Goal: Information Seeking & Learning: Learn about a topic

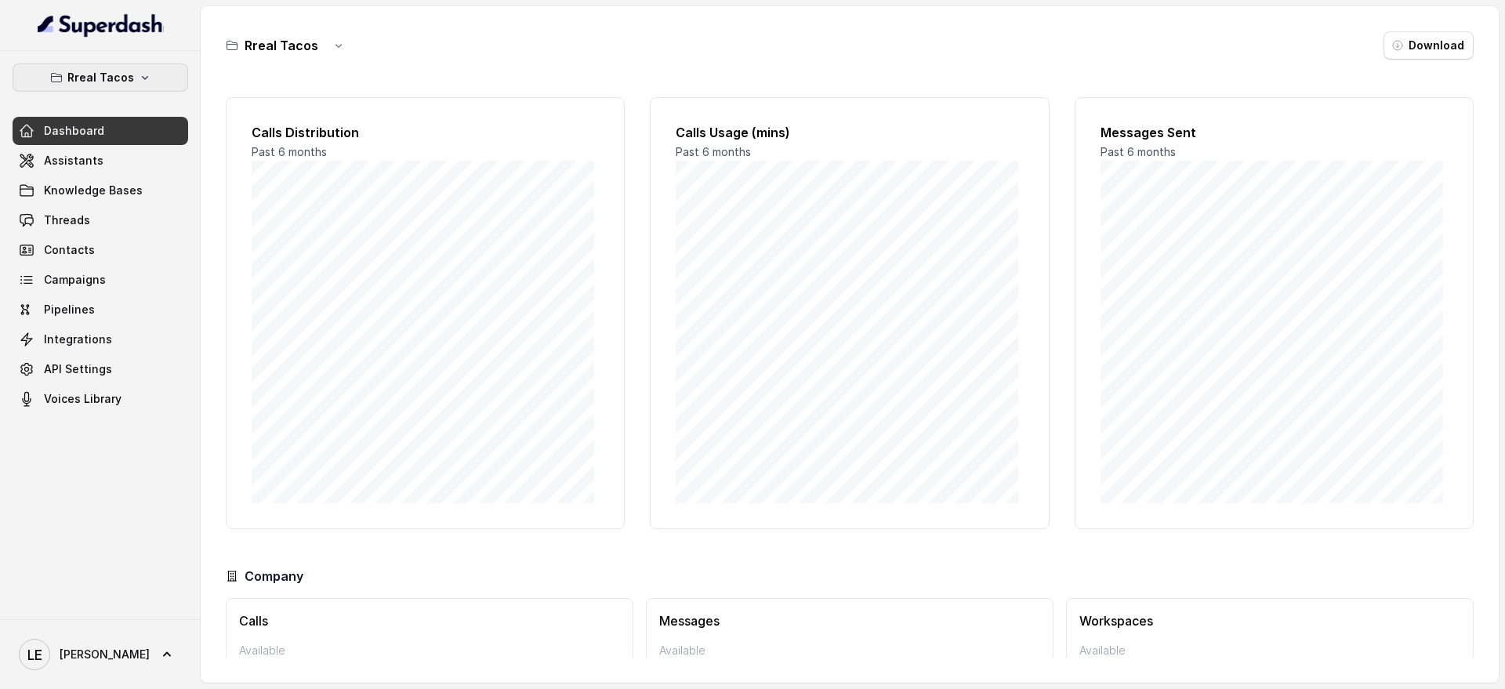
click at [130, 58] on div "Rreal Tacos Dashboard Assistants Knowledge Bases Threads Contacts Campaigns Pip…" at bounding box center [100, 335] width 201 height 568
click at [136, 68] on button "Rreal Tacos" at bounding box center [101, 78] width 176 height 28
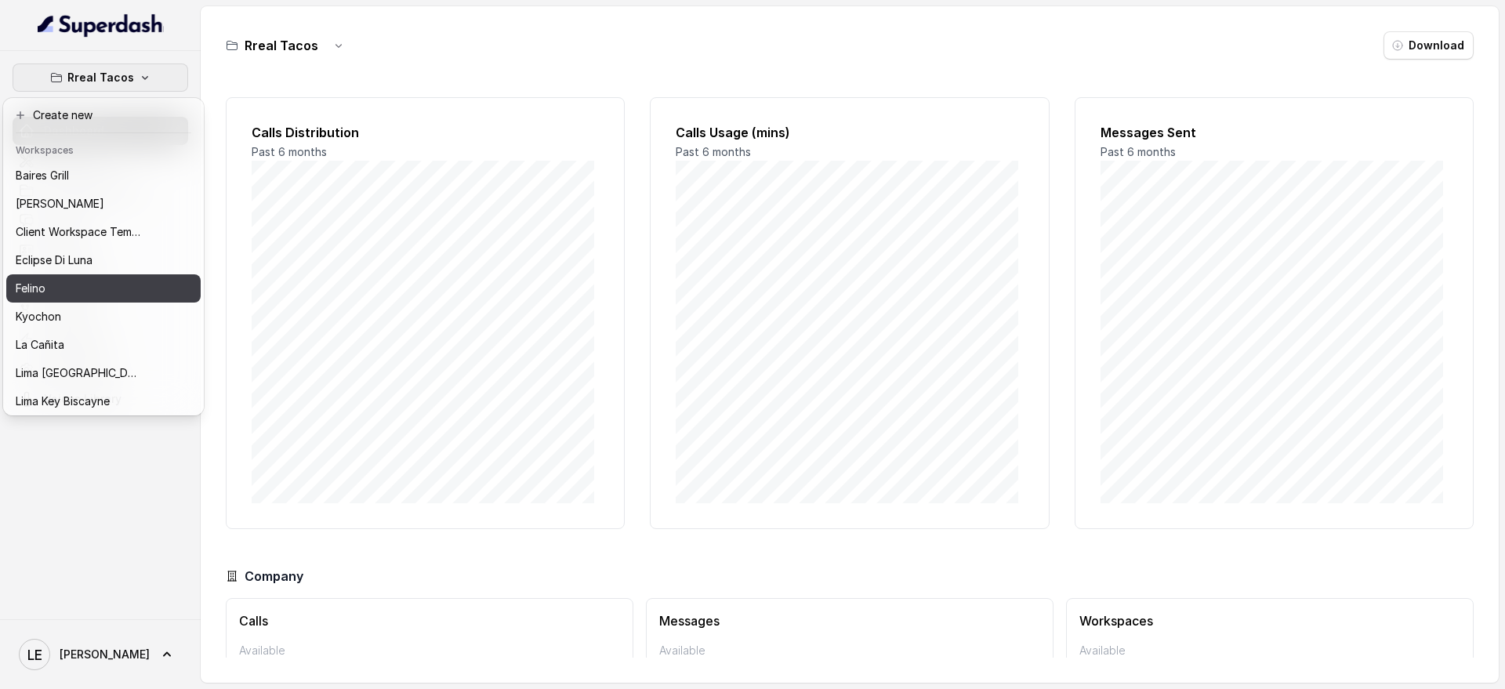
scroll to position [20, 0]
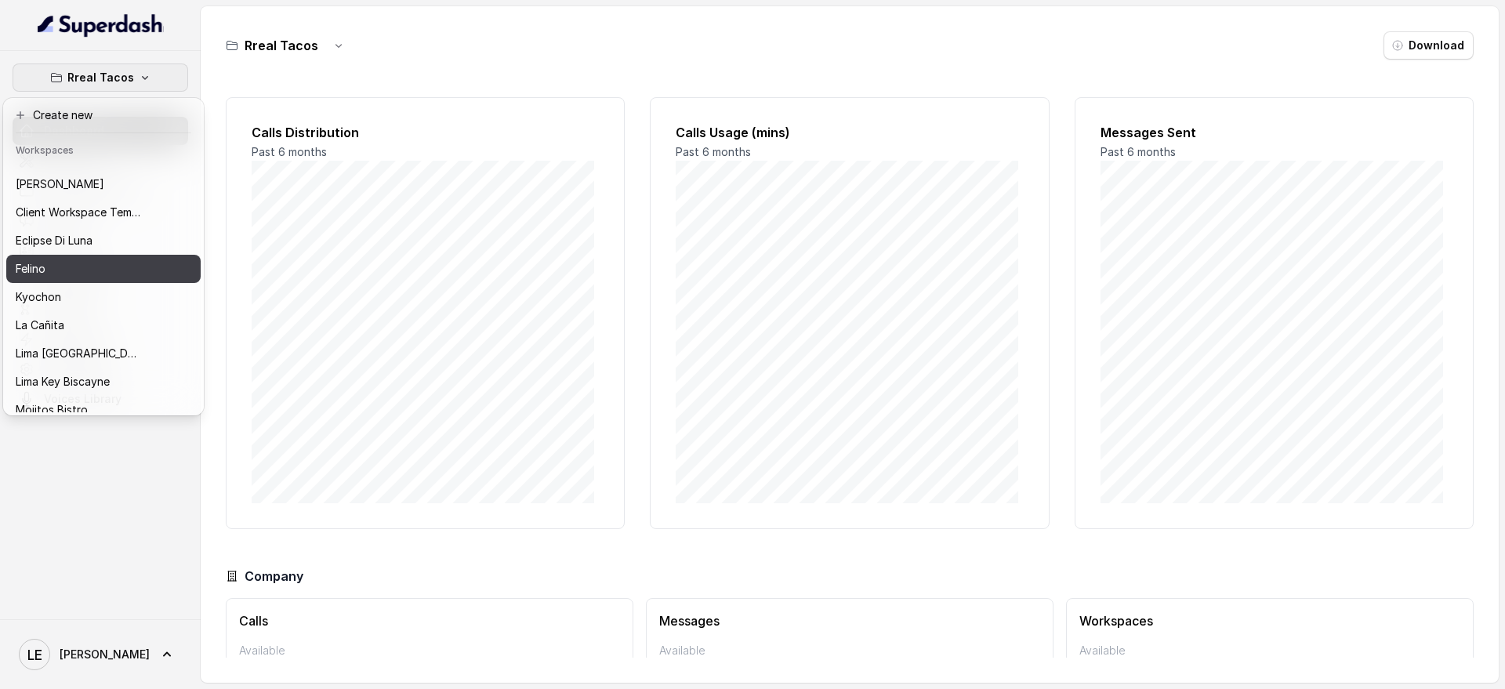
click at [139, 278] on button "Felino" at bounding box center [103, 269] width 194 height 28
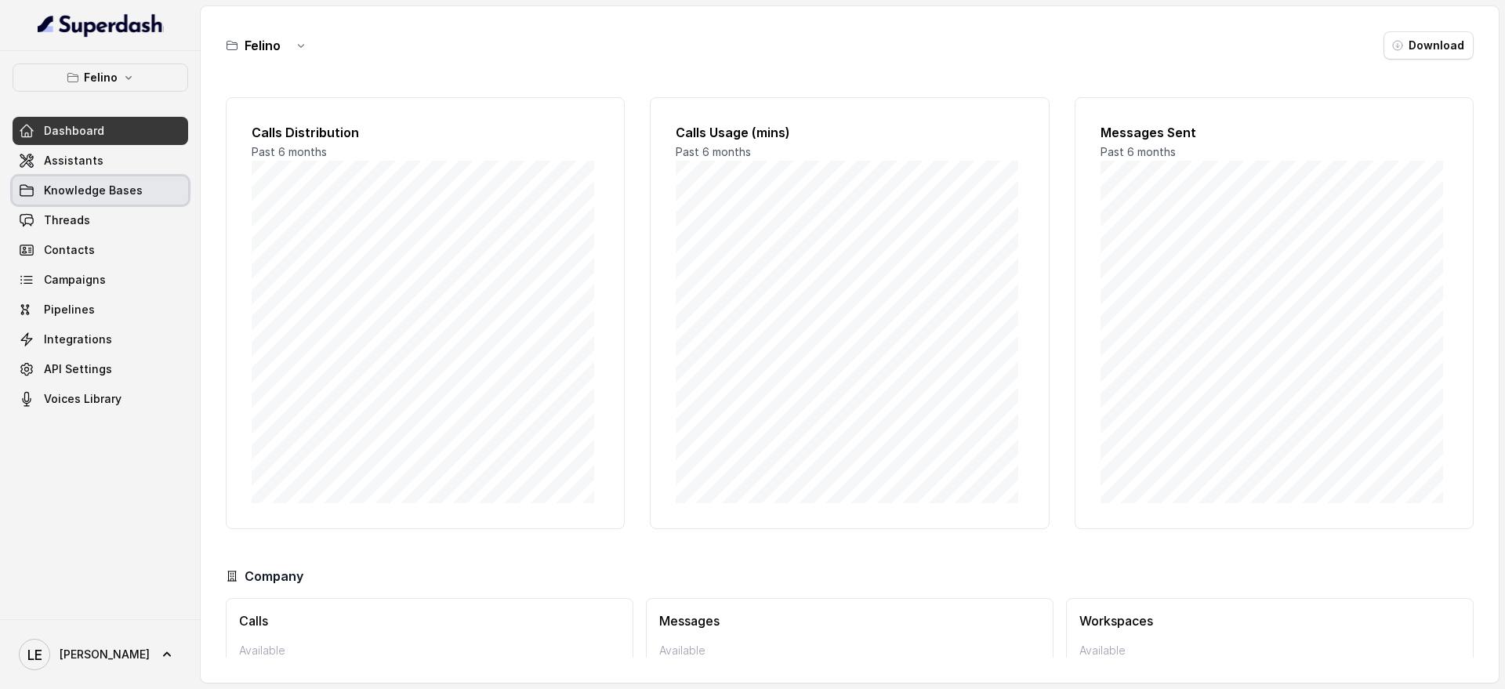
click at [140, 162] on link "Assistants" at bounding box center [101, 161] width 176 height 28
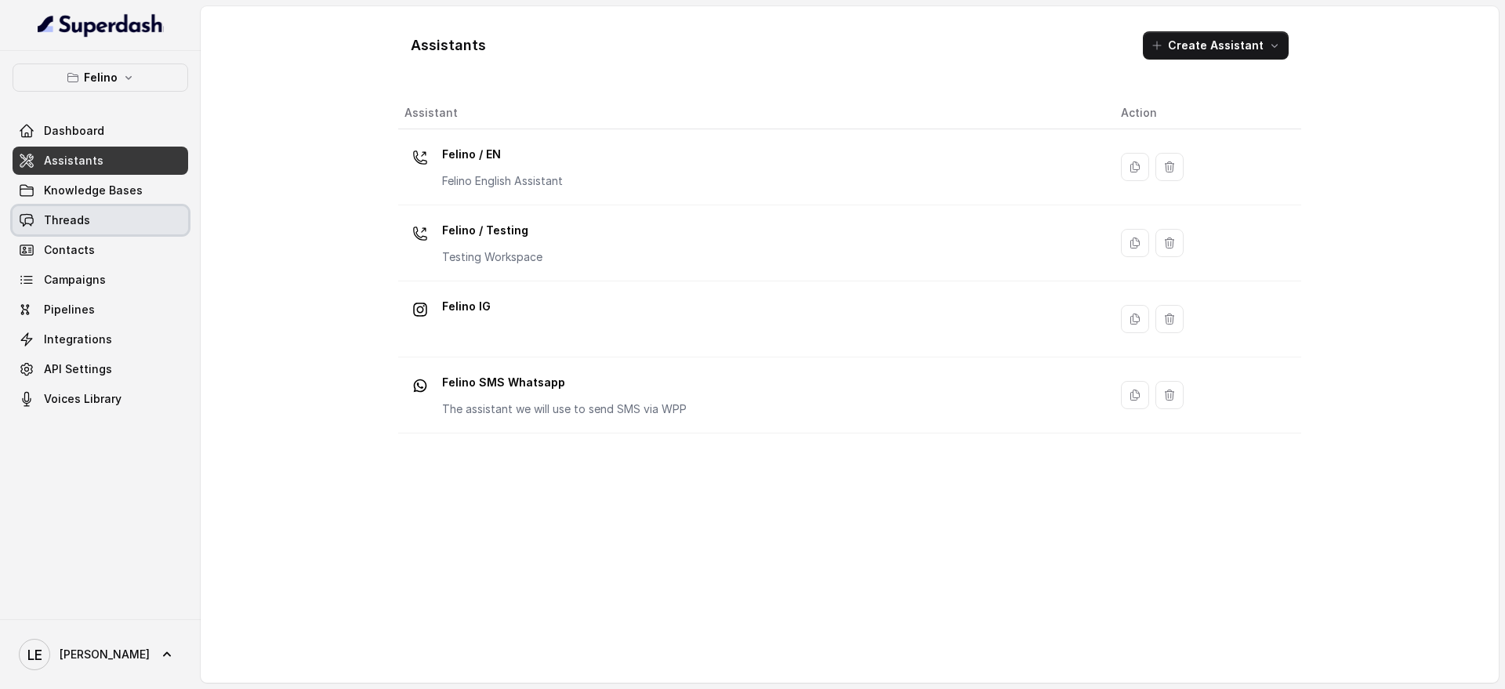
click at [131, 225] on link "Threads" at bounding box center [101, 220] width 176 height 28
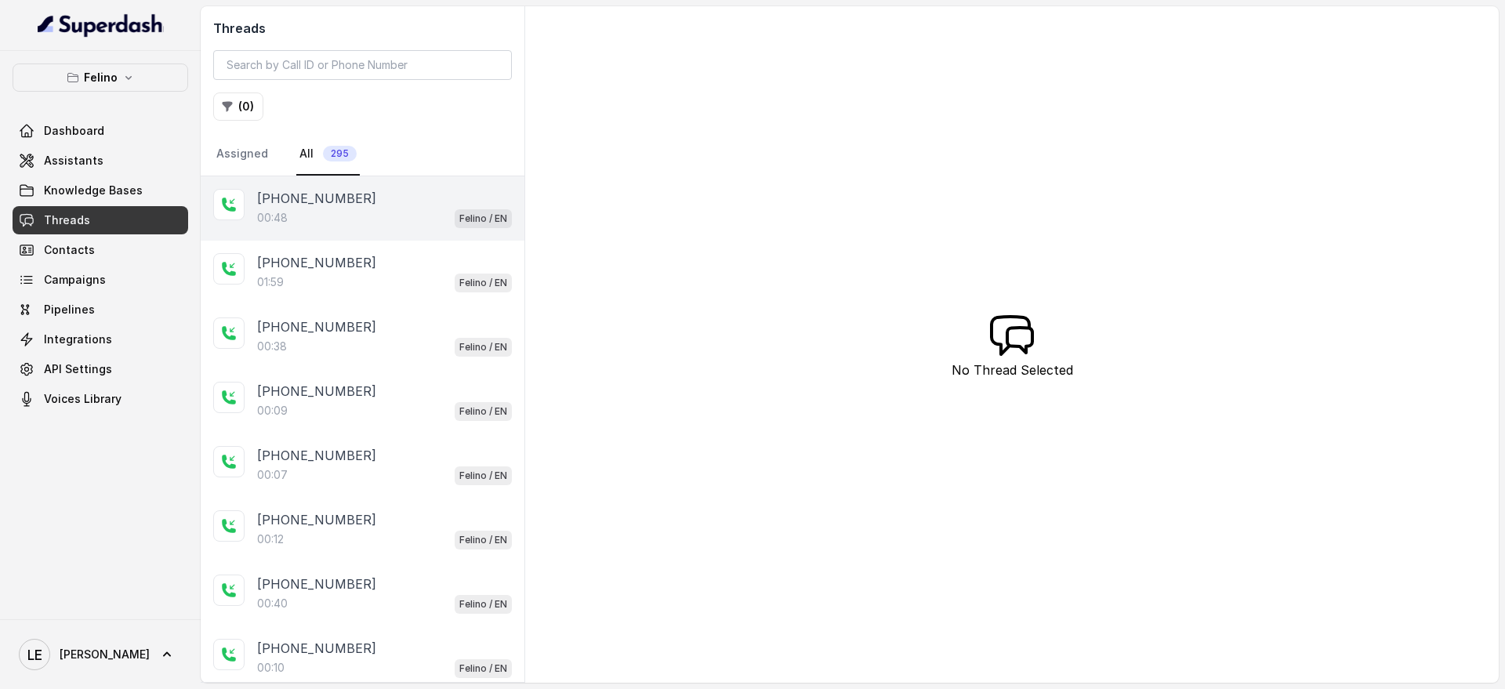
click at [410, 210] on div "00:48 Felino / EN" at bounding box center [384, 218] width 255 height 20
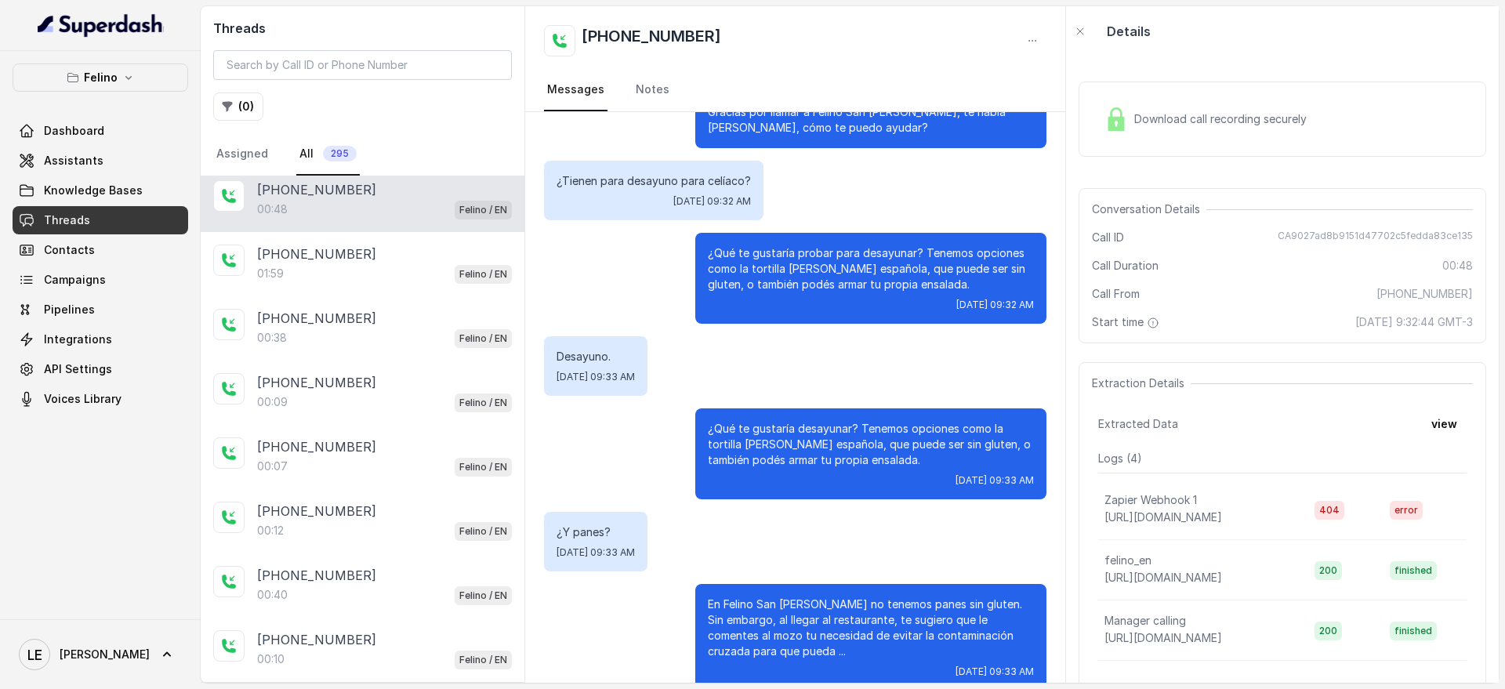
scroll to position [66, 0]
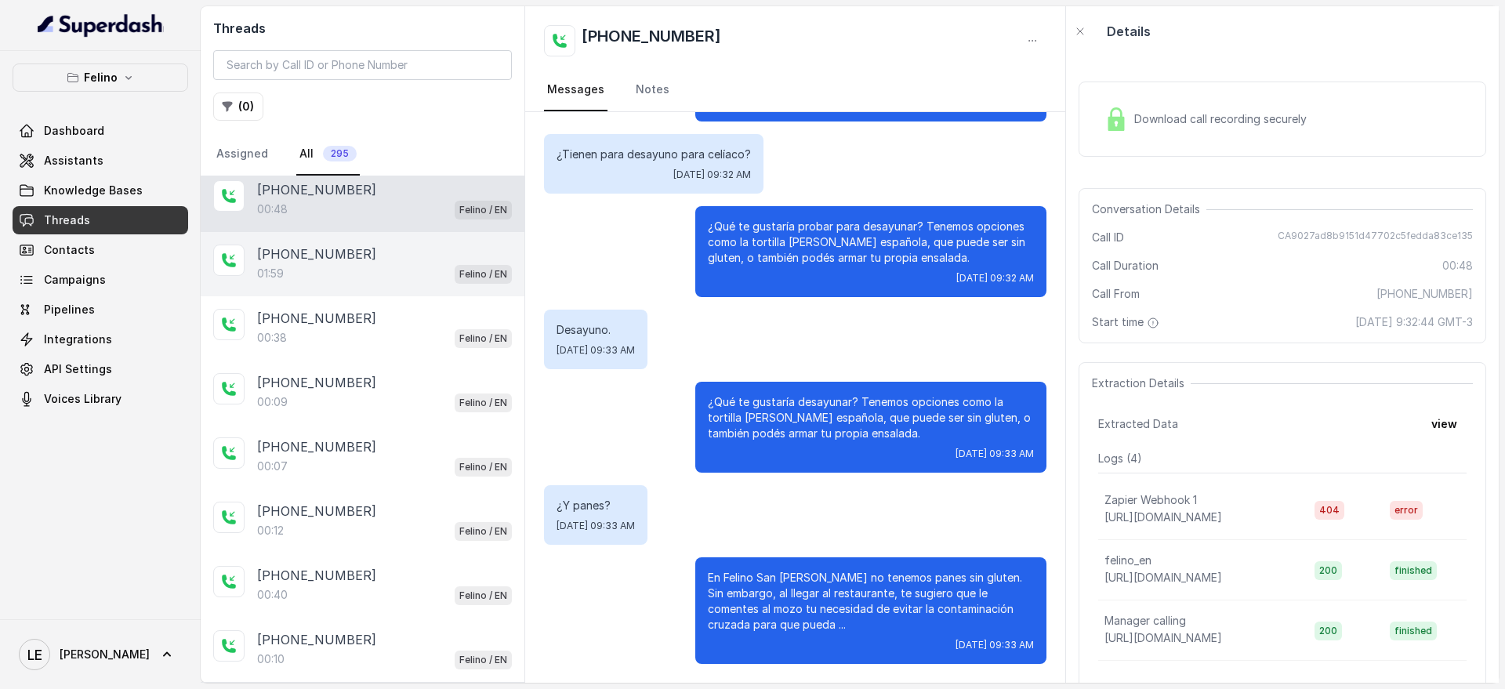
click at [392, 245] on div "[PHONE_NUMBER]" at bounding box center [384, 254] width 255 height 19
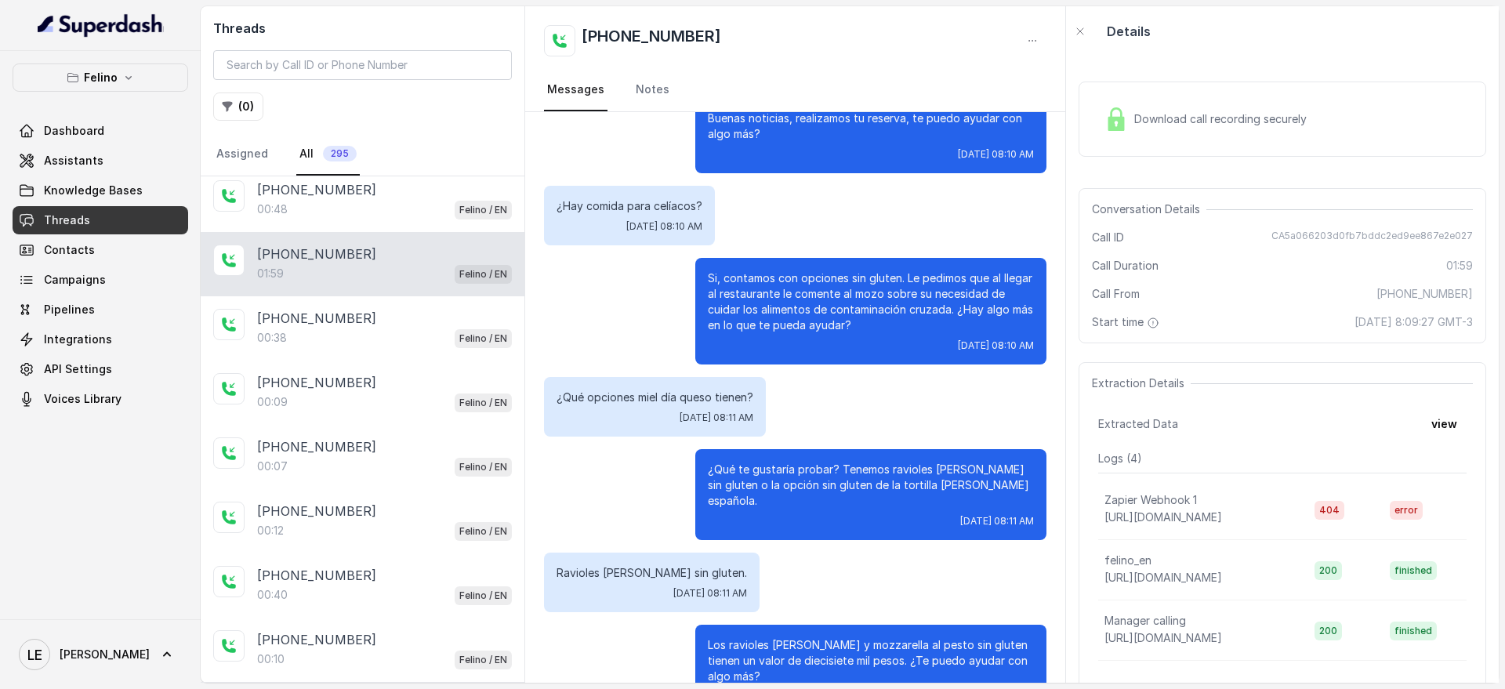
scroll to position [1175, 0]
click at [826, 186] on div "¿Hay comida para celíacos? [DATE] 08:10 AM" at bounding box center [795, 215] width 503 height 60
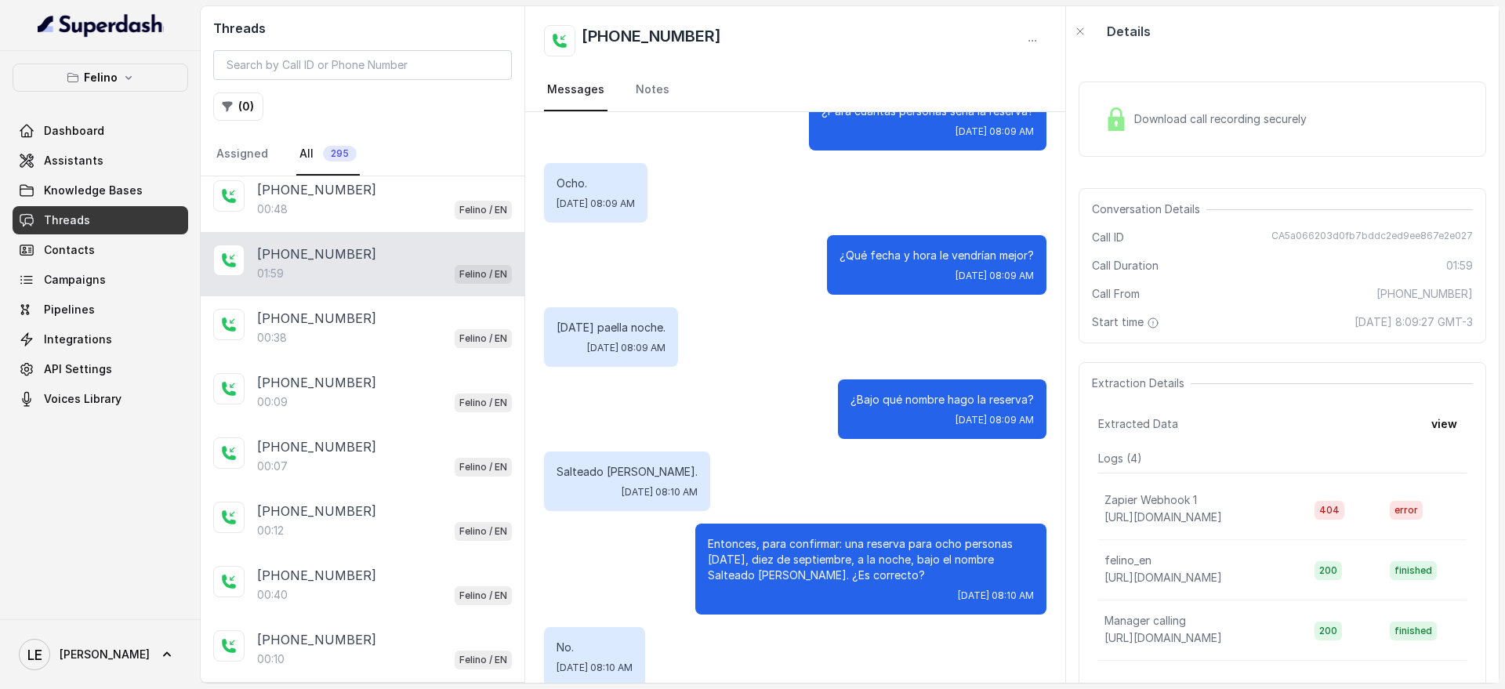
scroll to position [183, 0]
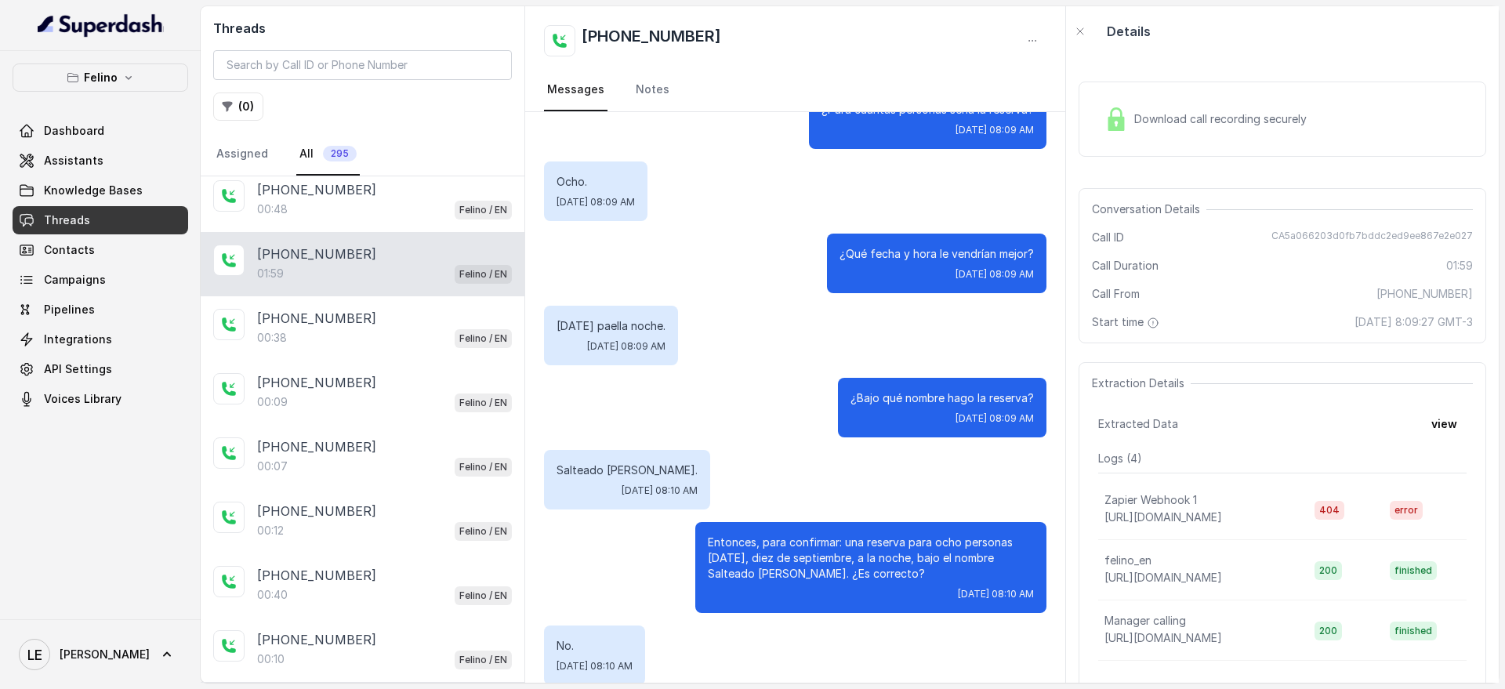
click at [619, 332] on p "[DATE] paella noche." at bounding box center [611, 326] width 109 height 16
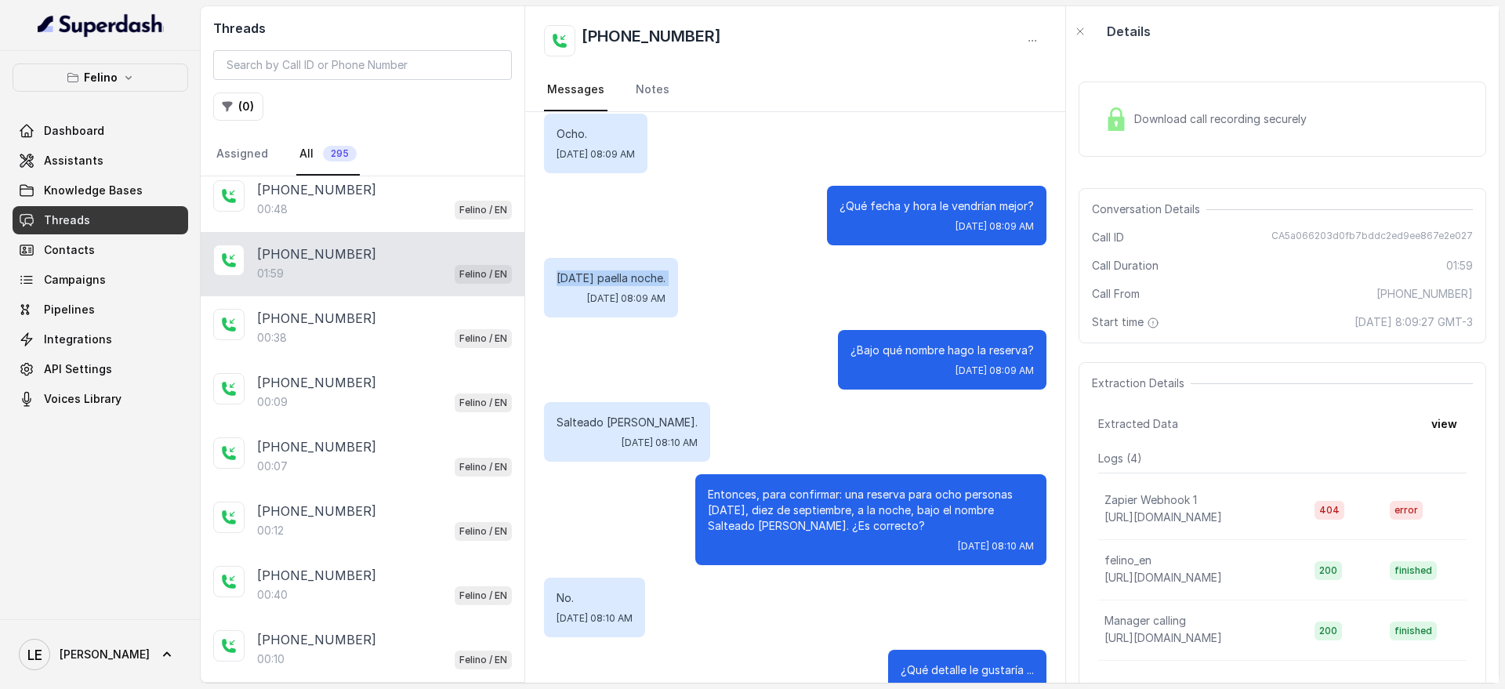
scroll to position [234, 0]
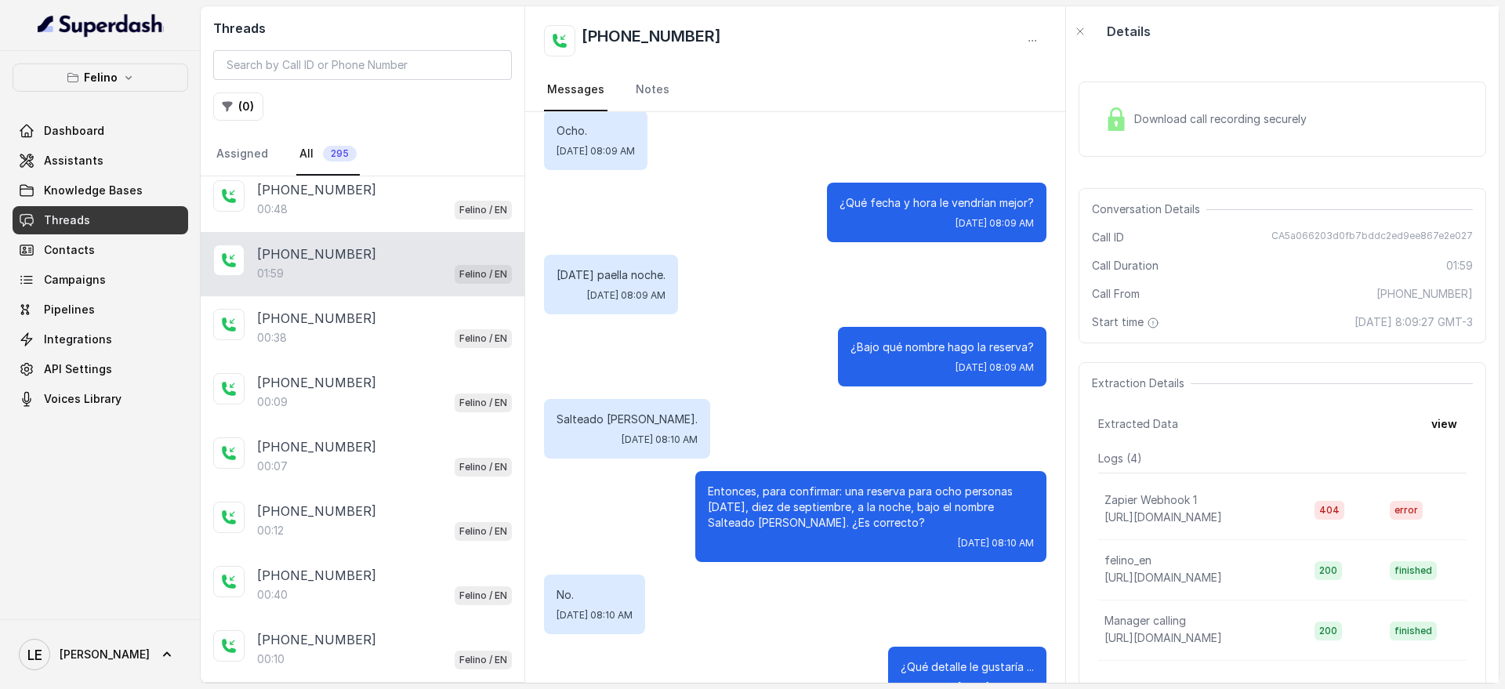
click at [891, 492] on p "Entonces, para confirmar: una reserva para ocho personas [DATE], diez de septie…" at bounding box center [871, 507] width 326 height 47
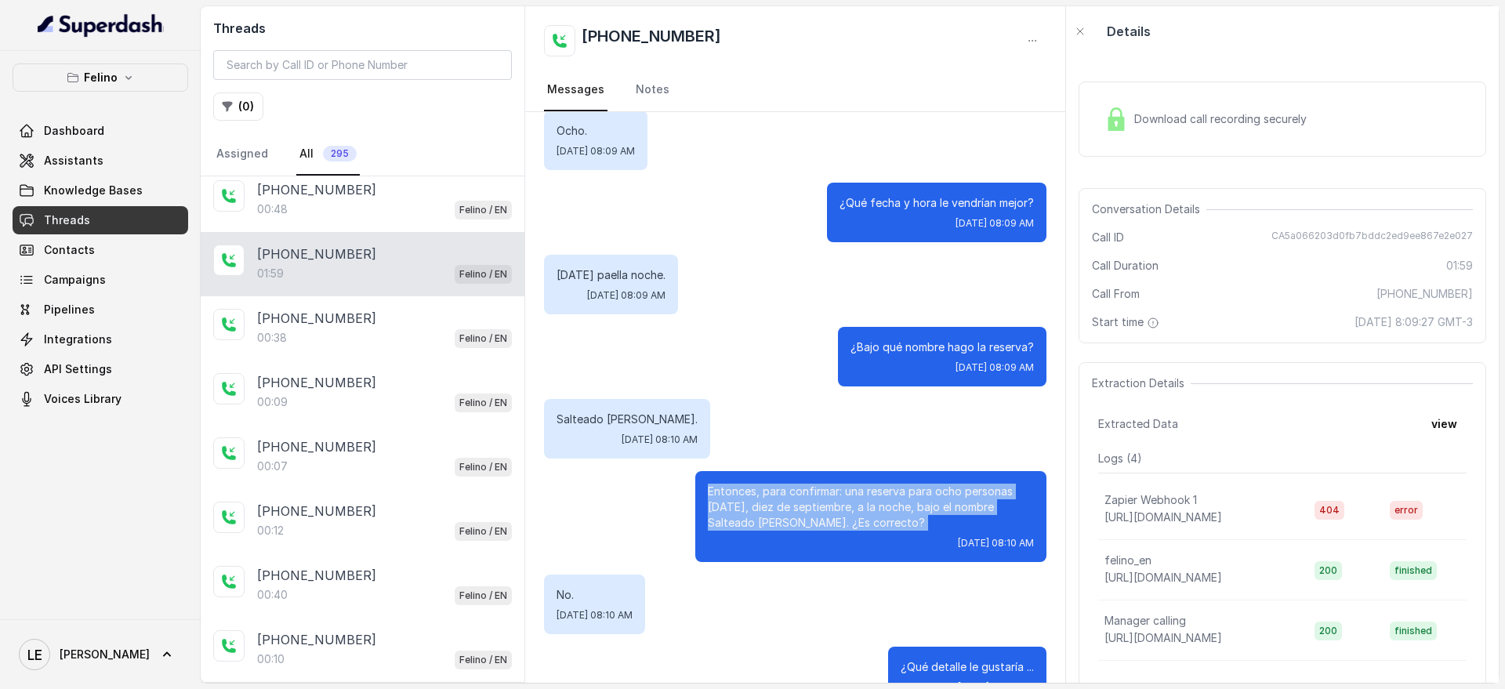
click at [891, 492] on p "Entonces, para confirmar: una reserva para ocho personas [DATE], diez de septie…" at bounding box center [871, 507] width 326 height 47
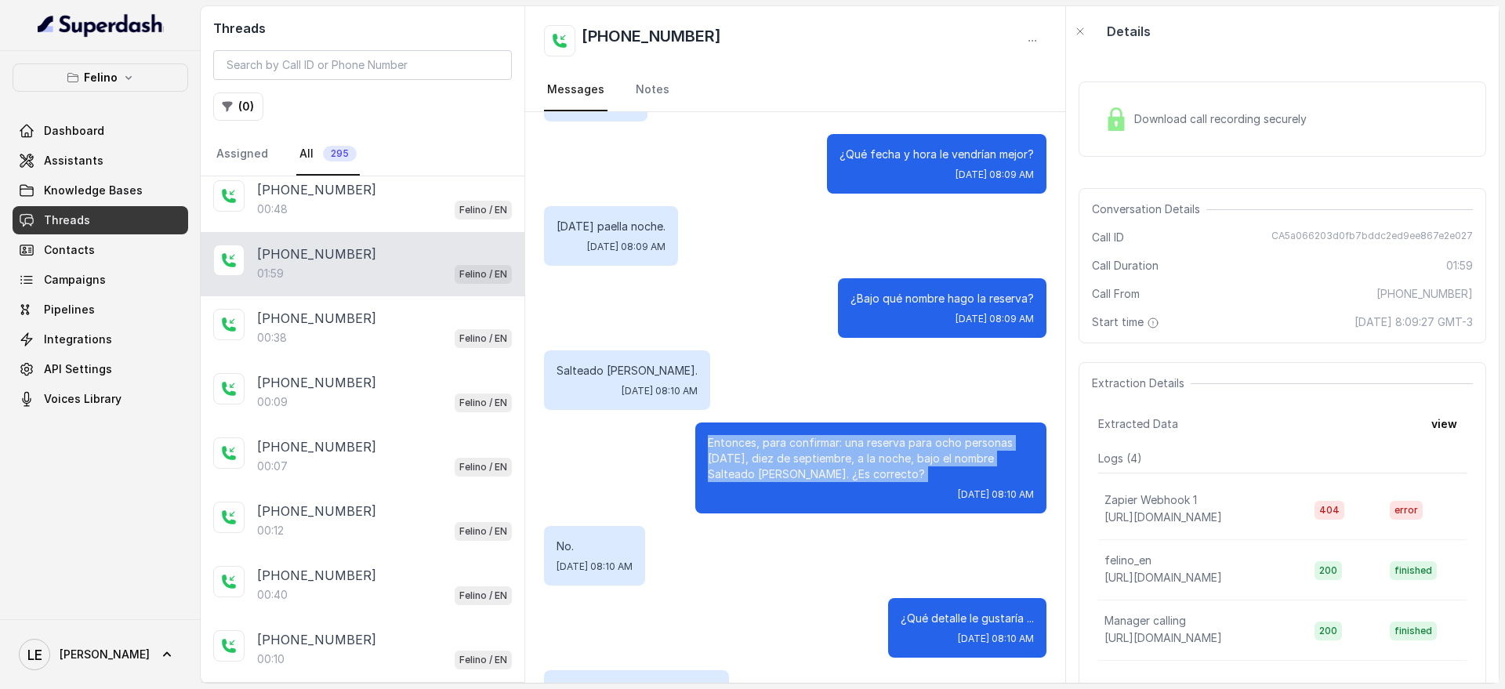
scroll to position [299, 0]
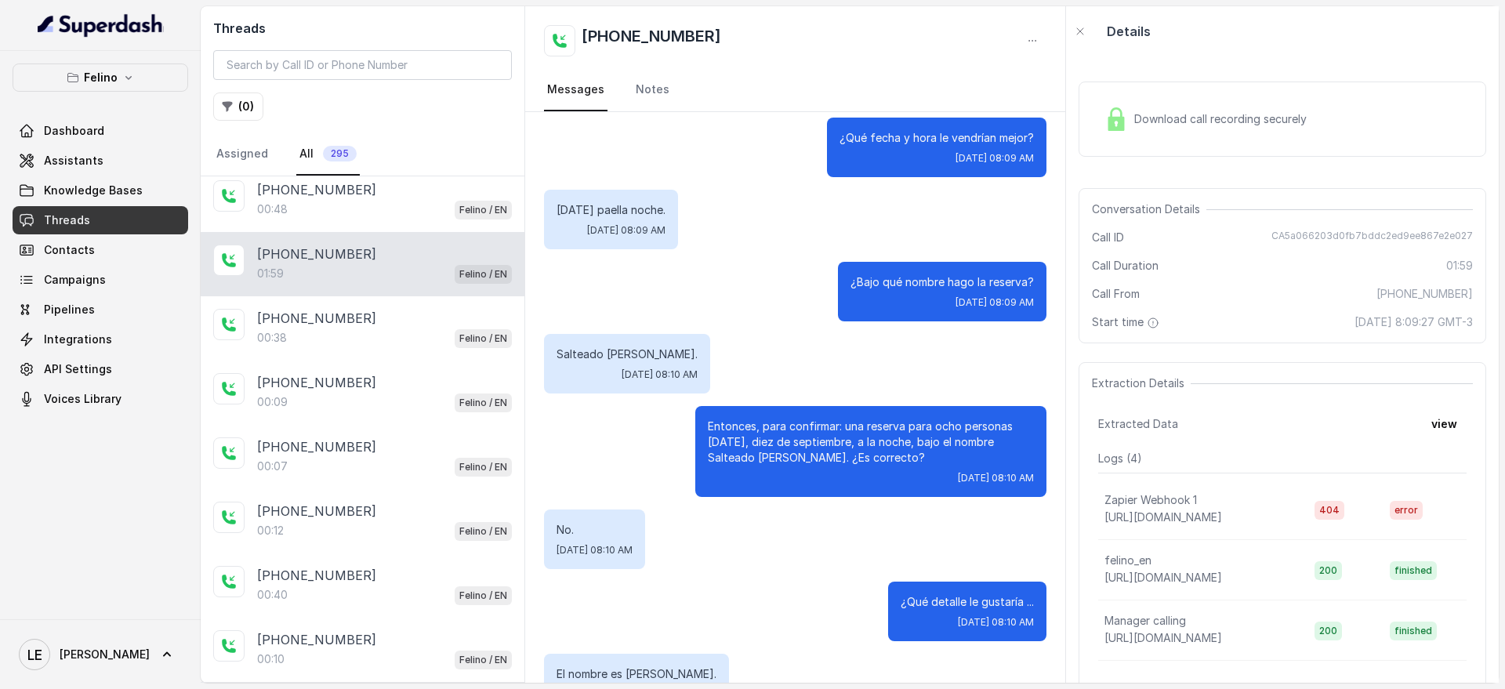
click at [1272, 135] on div "Download call recording securely" at bounding box center [1205, 119] width 215 height 36
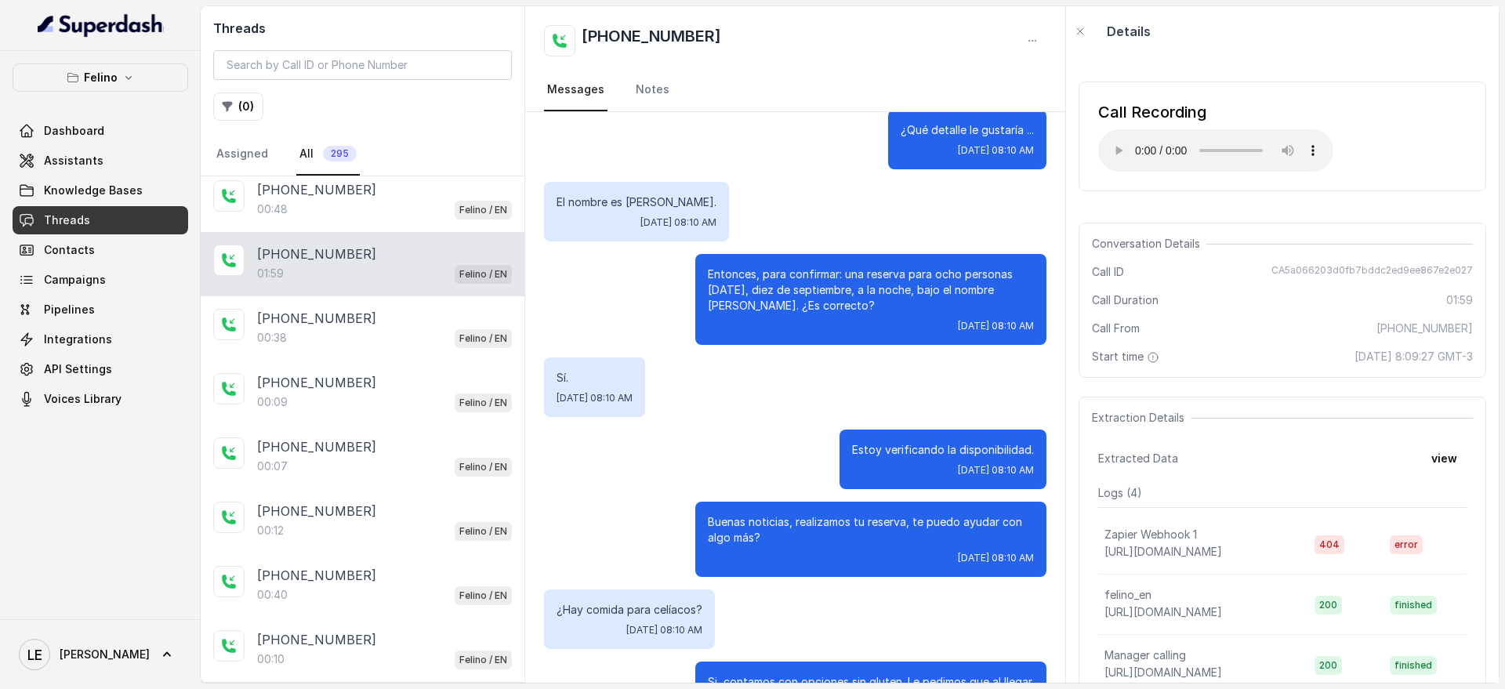
scroll to position [780, 0]
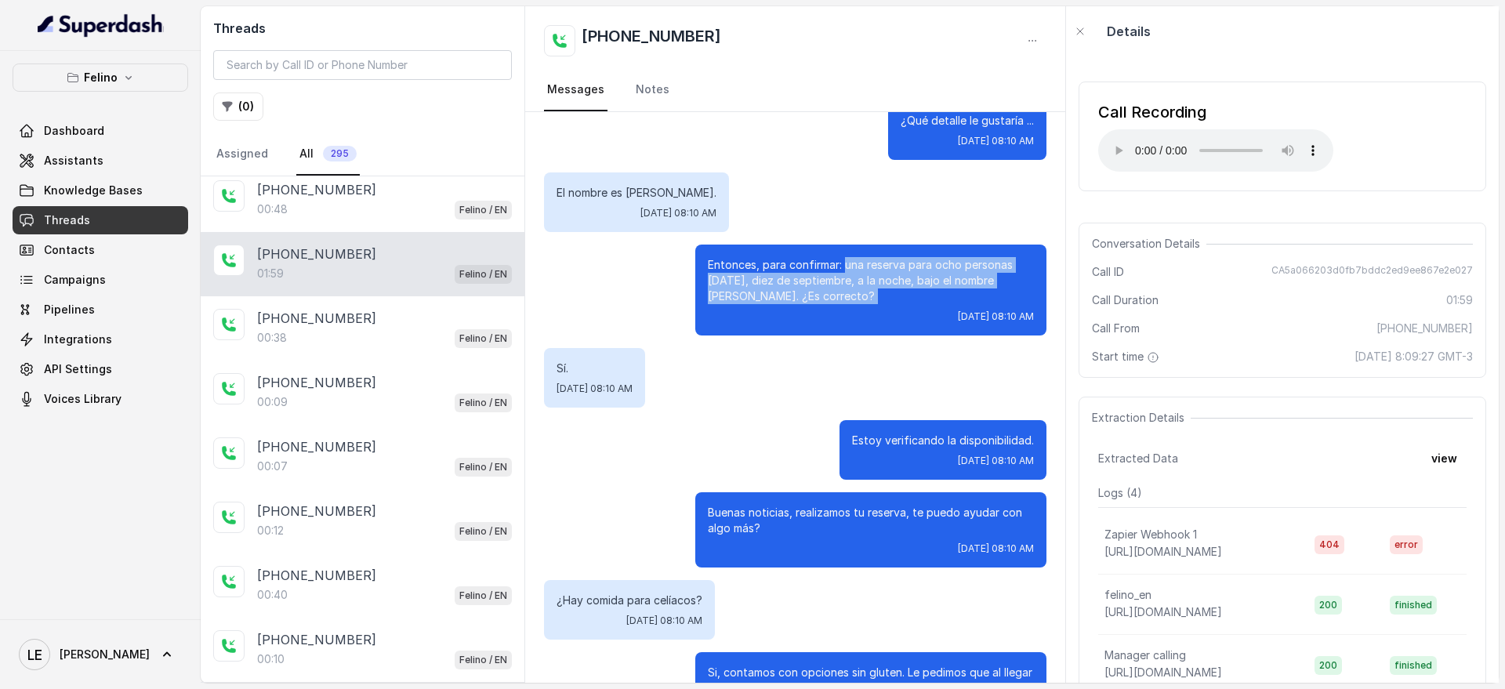
drag, startPoint x: 832, startPoint y: 262, endPoint x: 799, endPoint y: 306, distance: 54.9
click at [799, 306] on div "Entonces, para confirmar: una reserva para ocho personas [DATE], diez de septie…" at bounding box center [870, 290] width 351 height 91
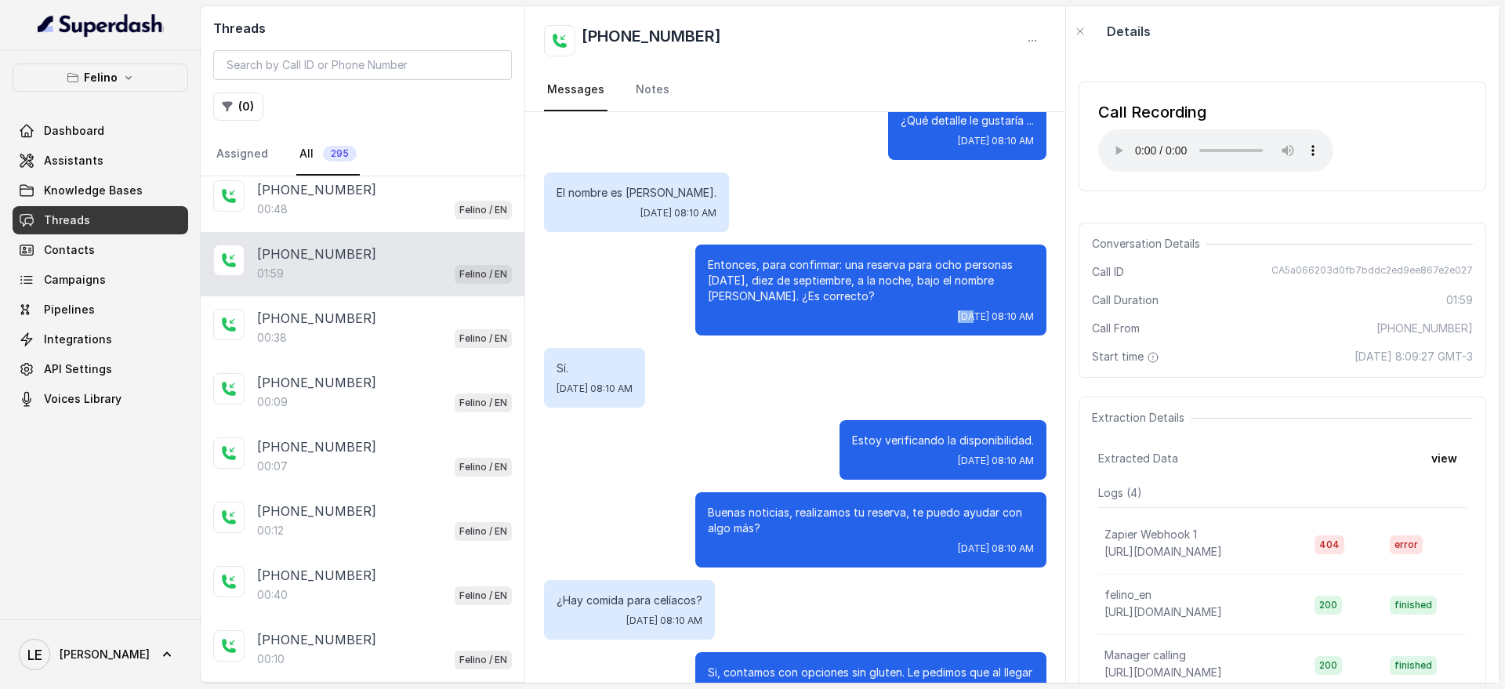
click at [799, 306] on div "Entonces, para confirmar: una reserva para ocho personas [DATE], diez de septie…" at bounding box center [870, 290] width 351 height 91
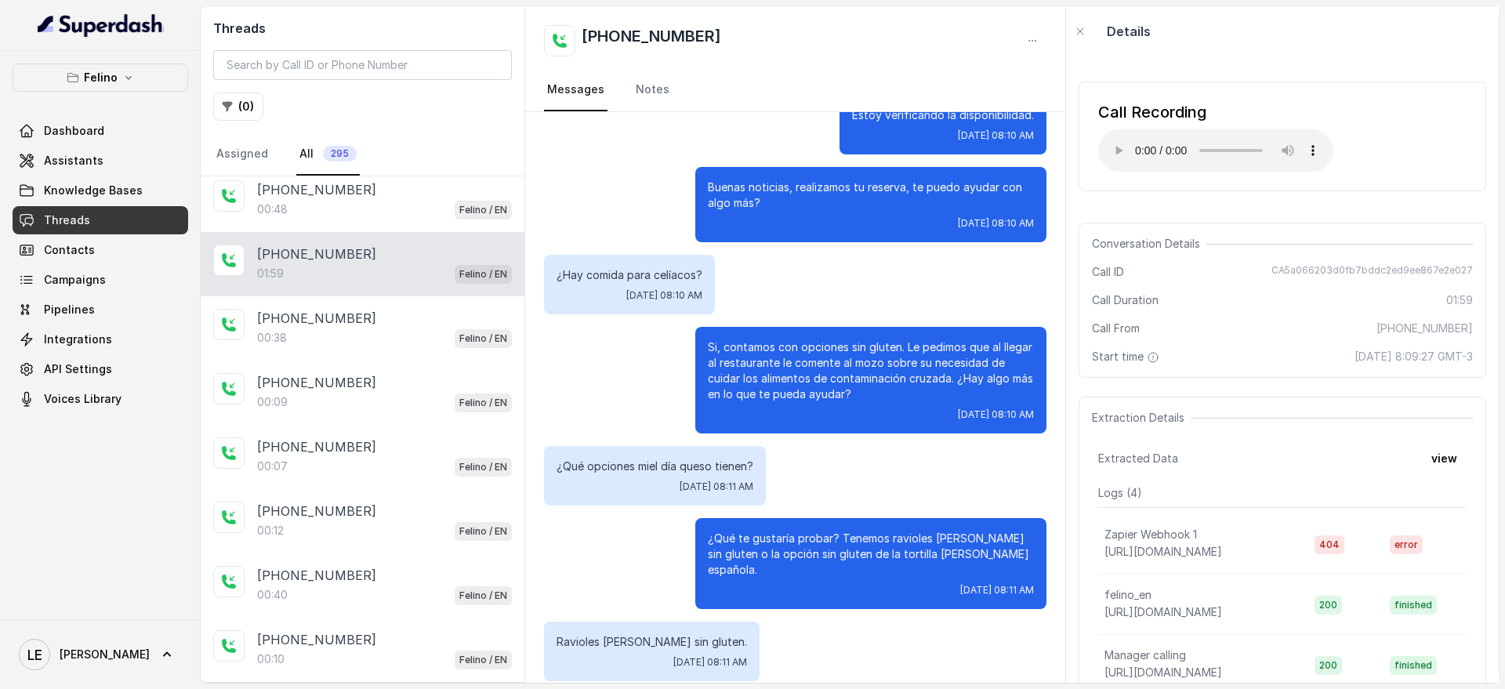
scroll to position [822, 0]
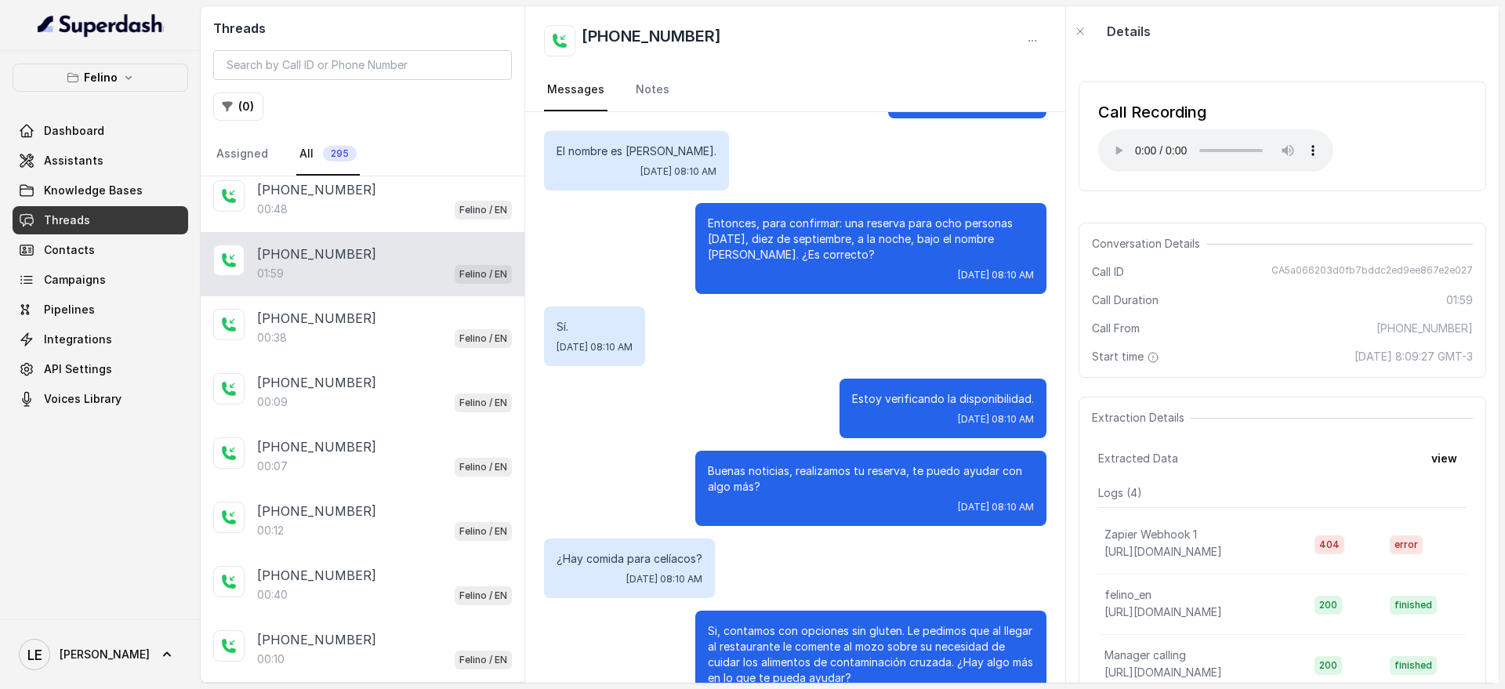
click at [739, 420] on div "Estoy verificando la disponibilidad. [DATE] 08:10 AM" at bounding box center [795, 409] width 503 height 60
click at [793, 278] on div "[DATE] 08:10 AM" at bounding box center [871, 275] width 326 height 13
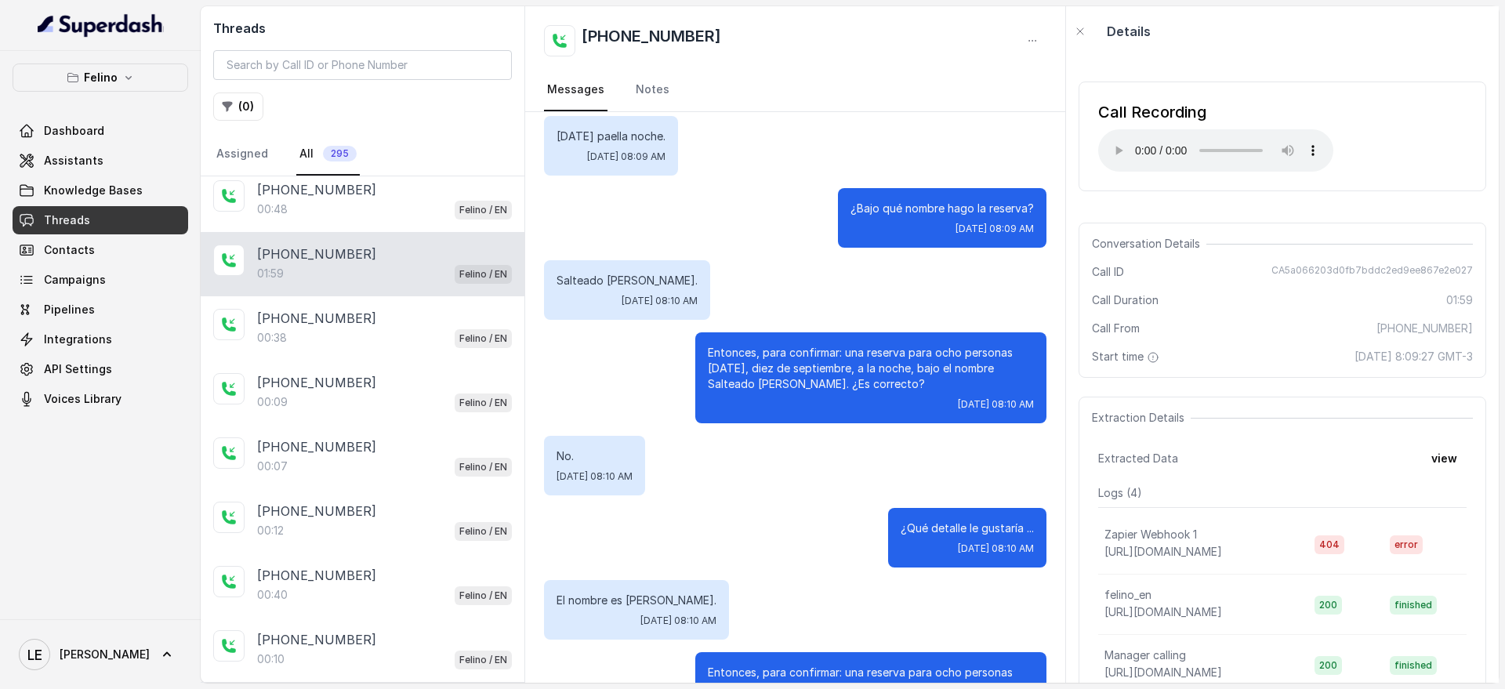
scroll to position [345, 0]
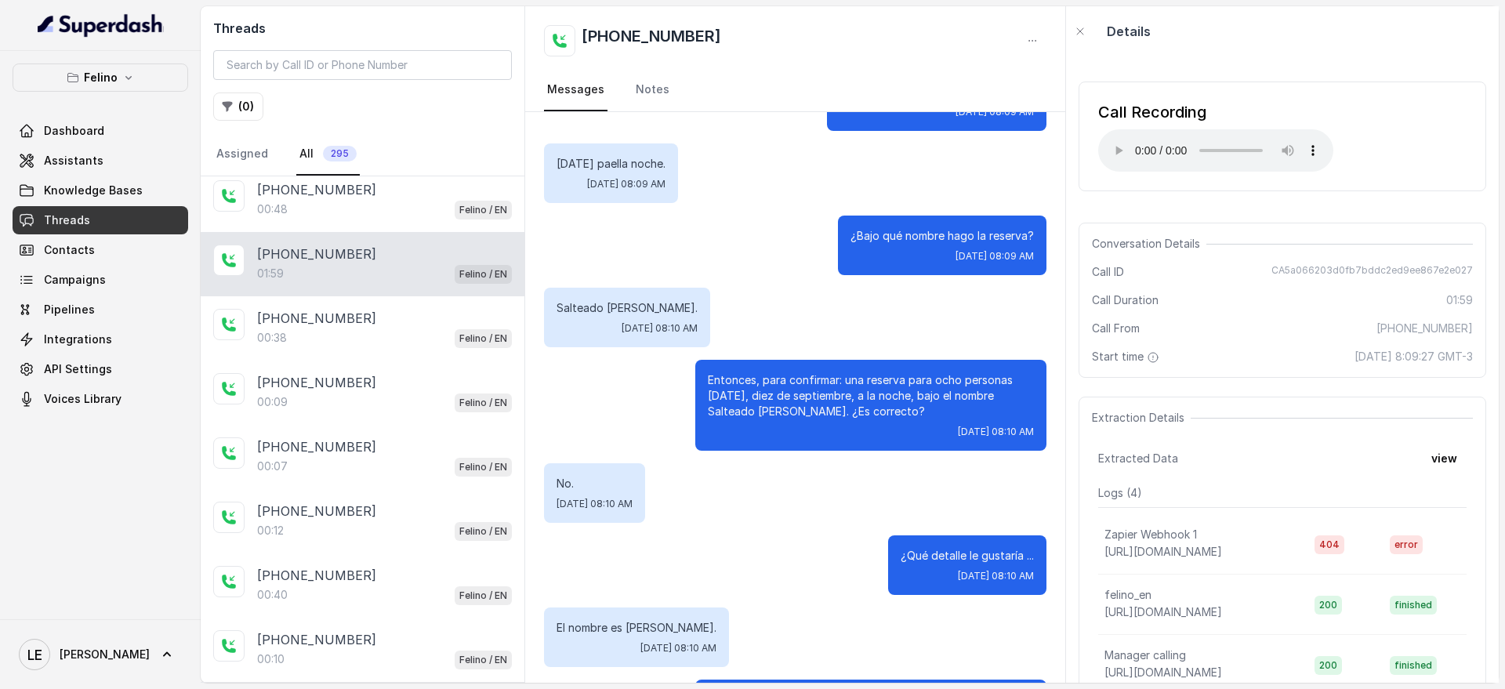
click at [1222, 180] on div "Call Recording Your browser does not support the audio element." at bounding box center [1283, 137] width 408 height 110
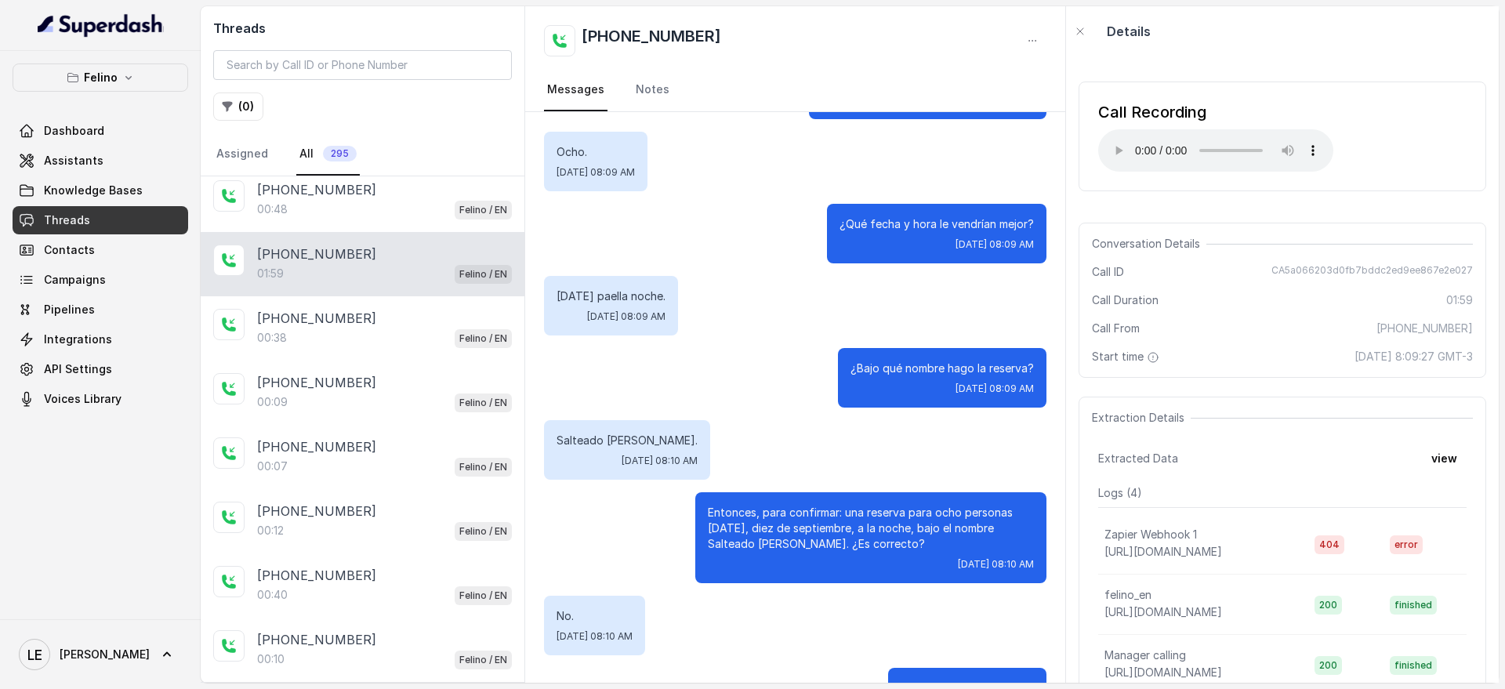
scroll to position [269, 0]
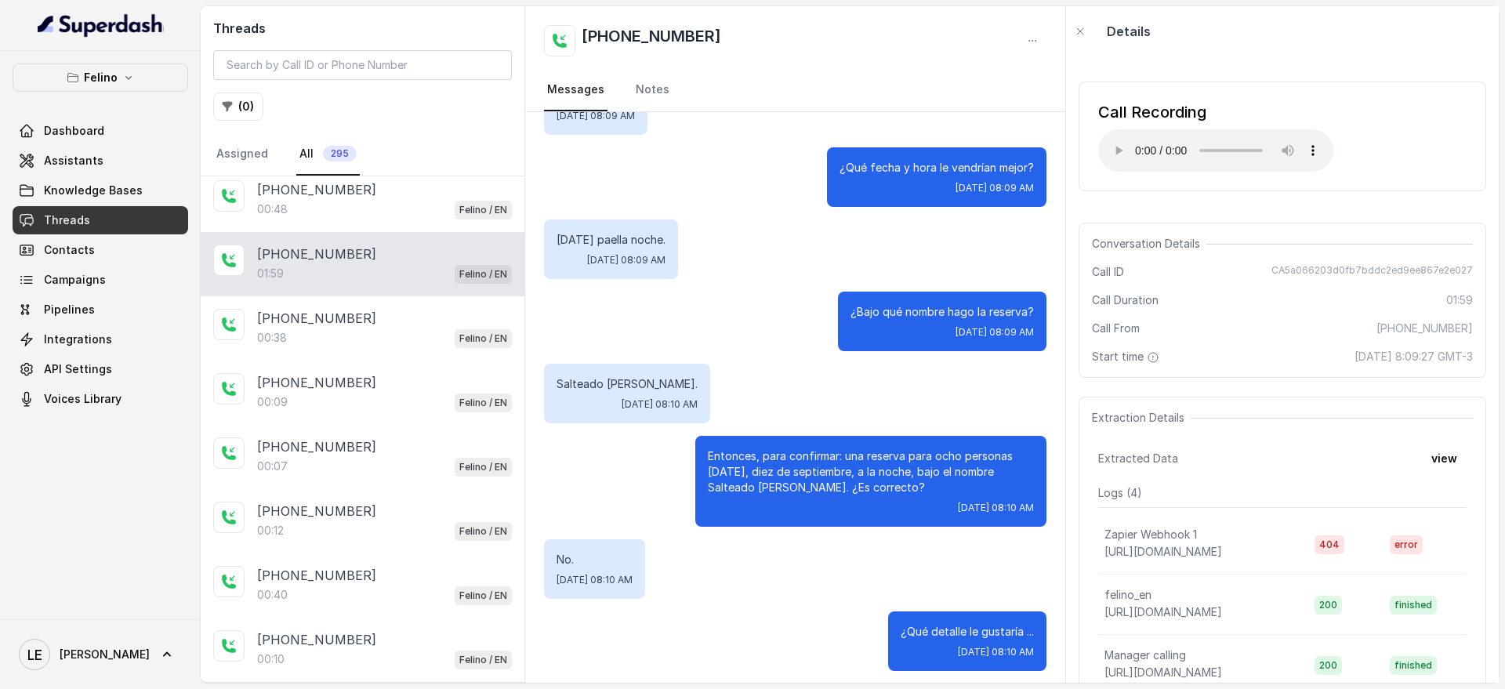
click at [636, 235] on p "[DATE] paella noche." at bounding box center [611, 240] width 109 height 16
click at [850, 225] on div "[DATE] paella noche. [DATE] 08:09 AM" at bounding box center [795, 250] width 503 height 60
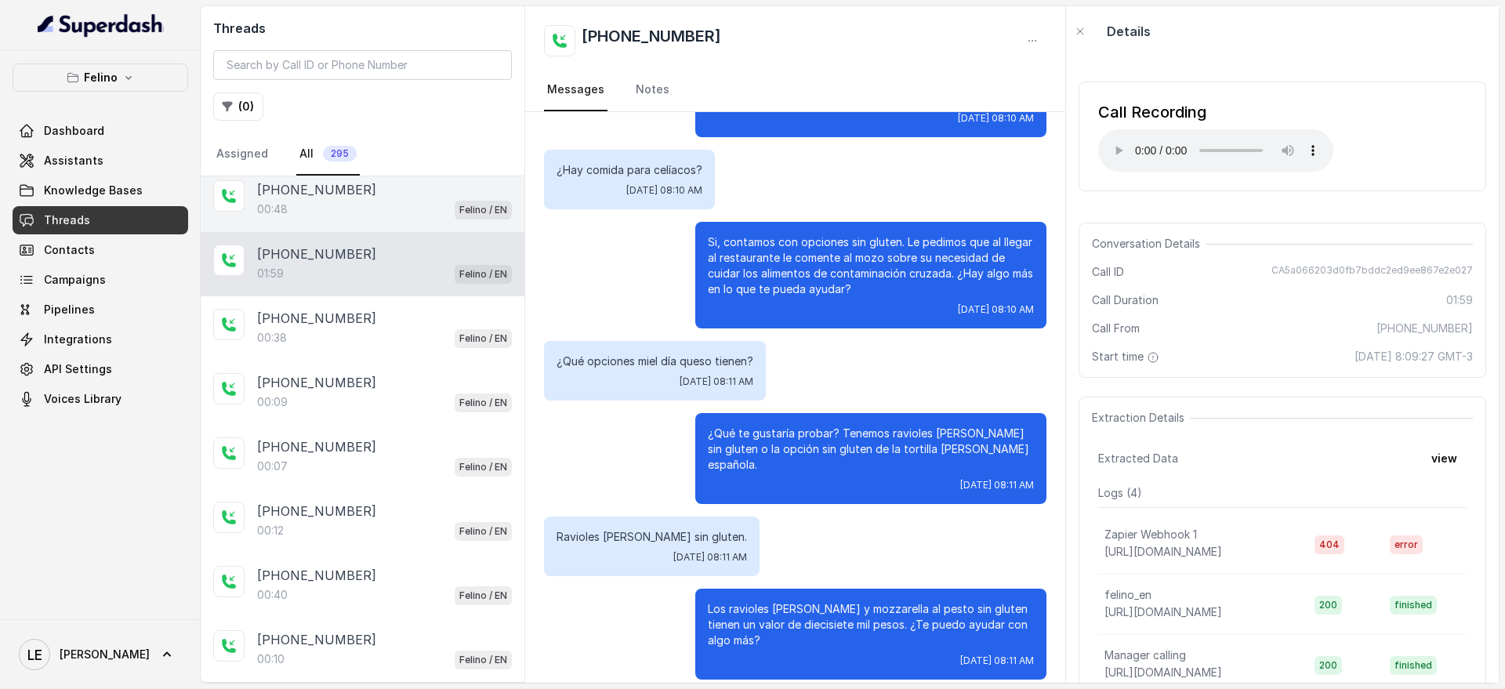
scroll to position [0, 0]
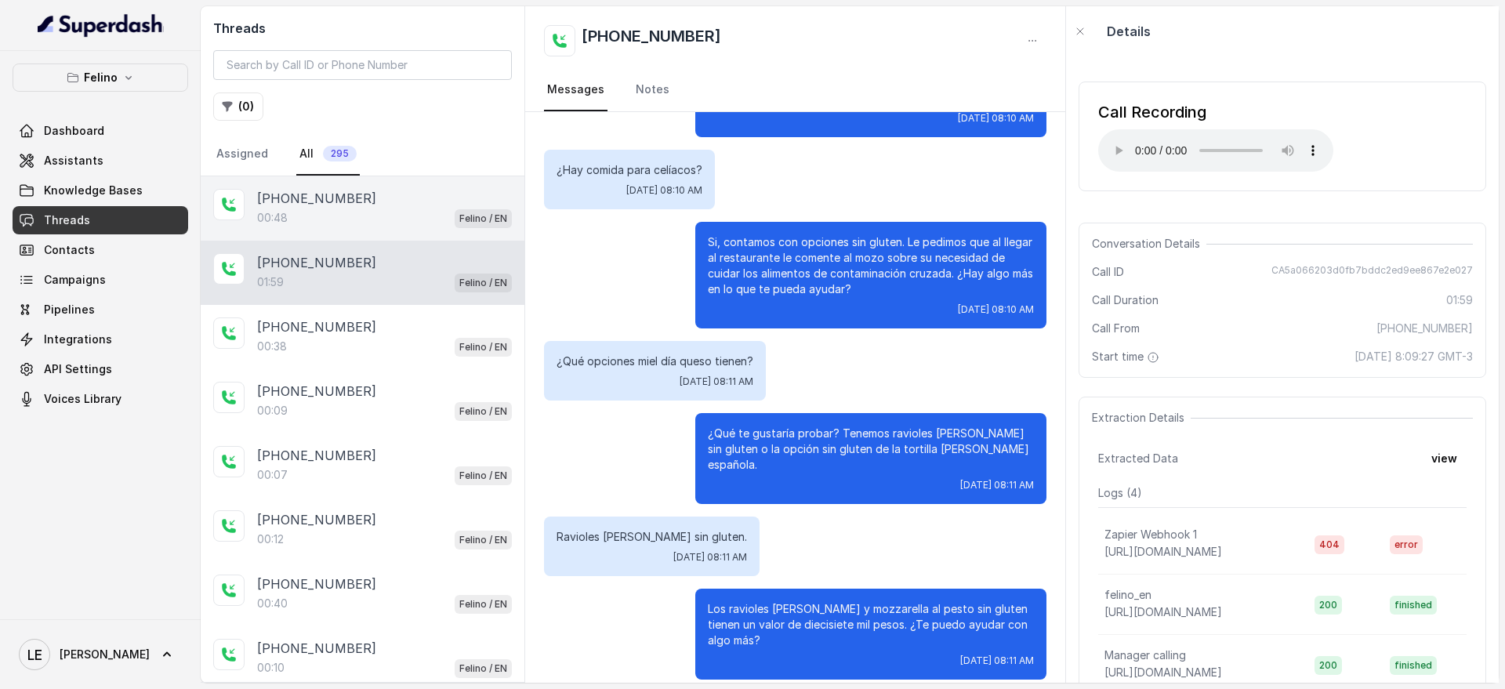
click at [455, 223] on span "Felino / EN" at bounding box center [483, 218] width 57 height 19
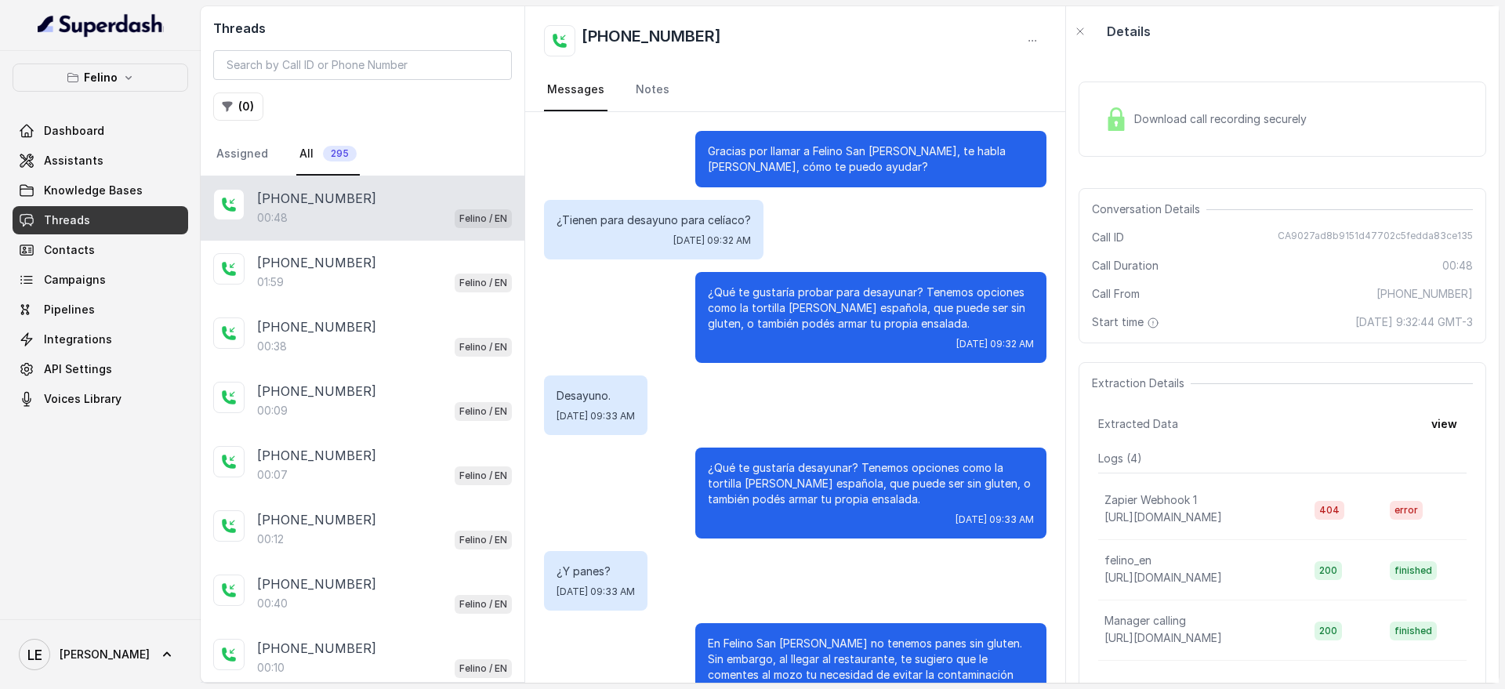
scroll to position [66, 0]
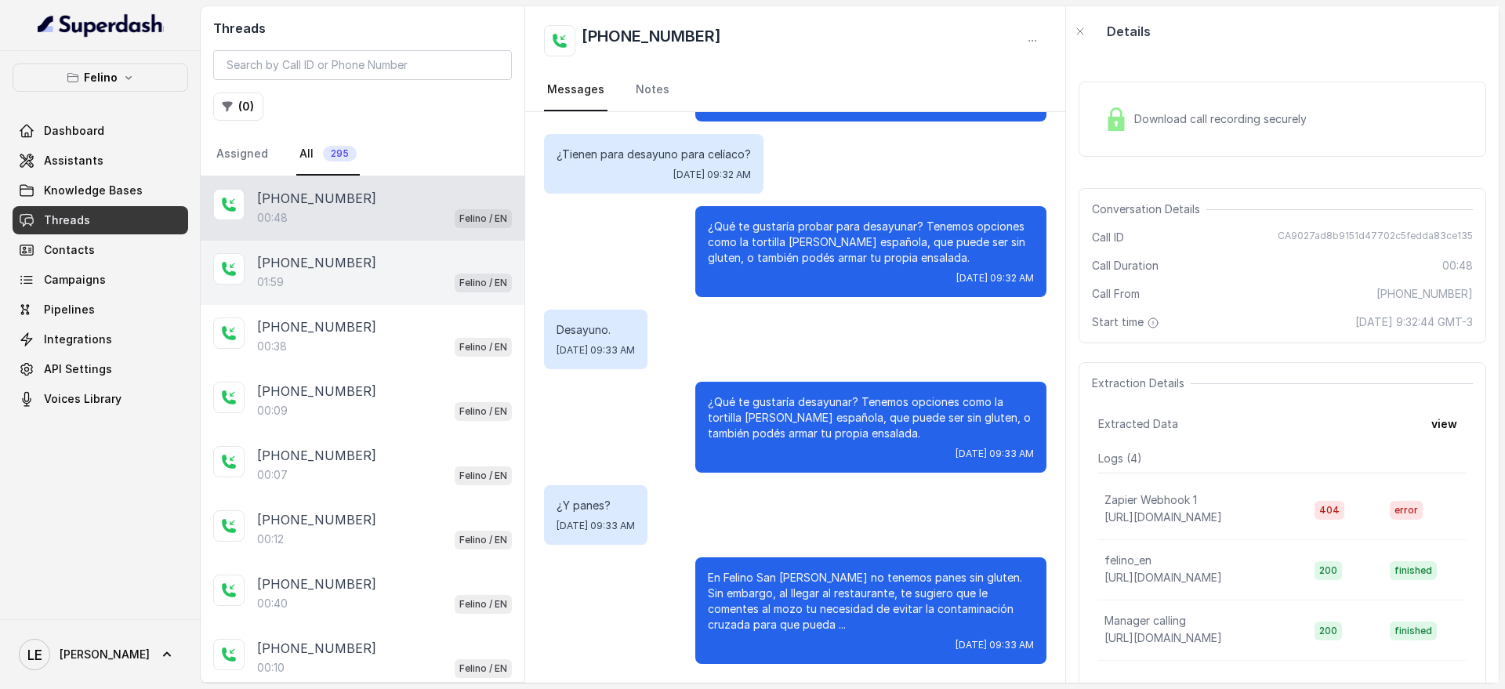
click at [441, 271] on div "[PHONE_NUMBER]" at bounding box center [384, 262] width 255 height 19
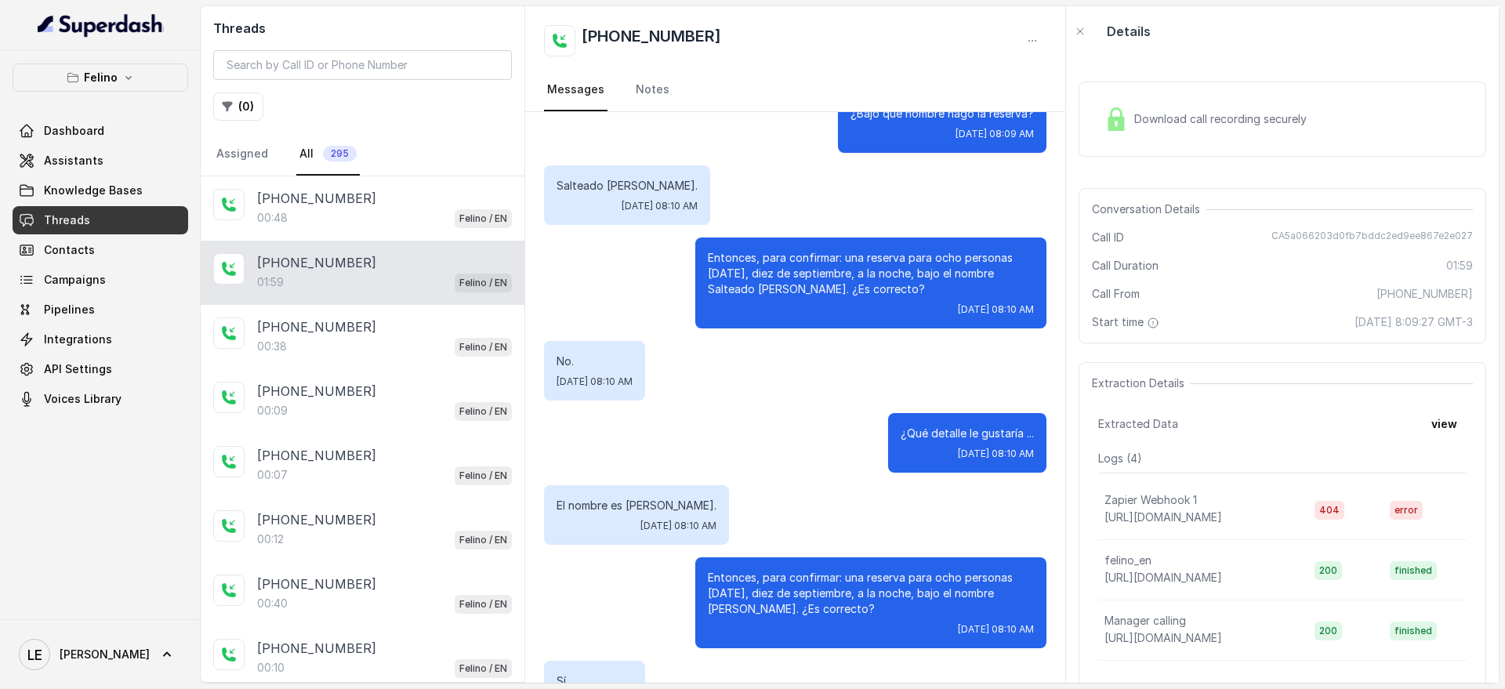
scroll to position [469, 0]
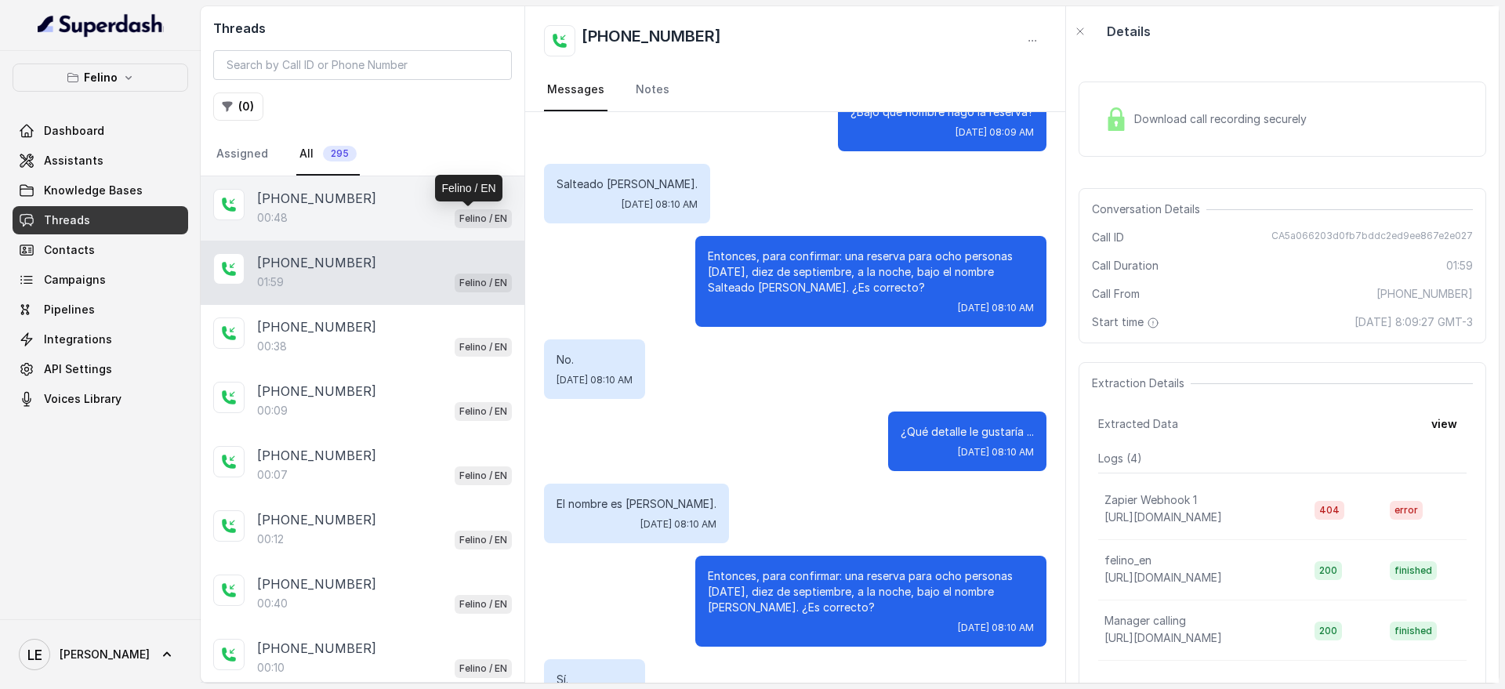
click at [459, 222] on p "Felino / EN" at bounding box center [483, 219] width 48 height 16
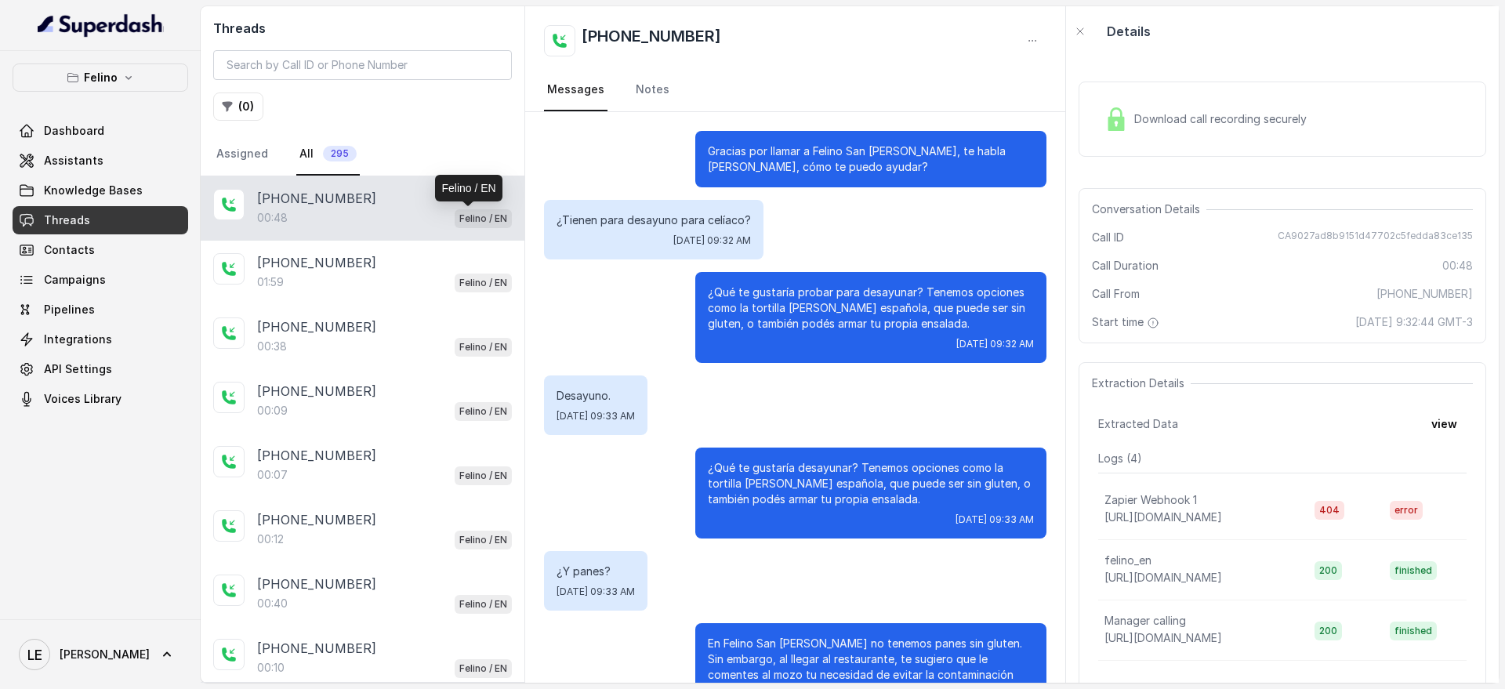
scroll to position [66, 0]
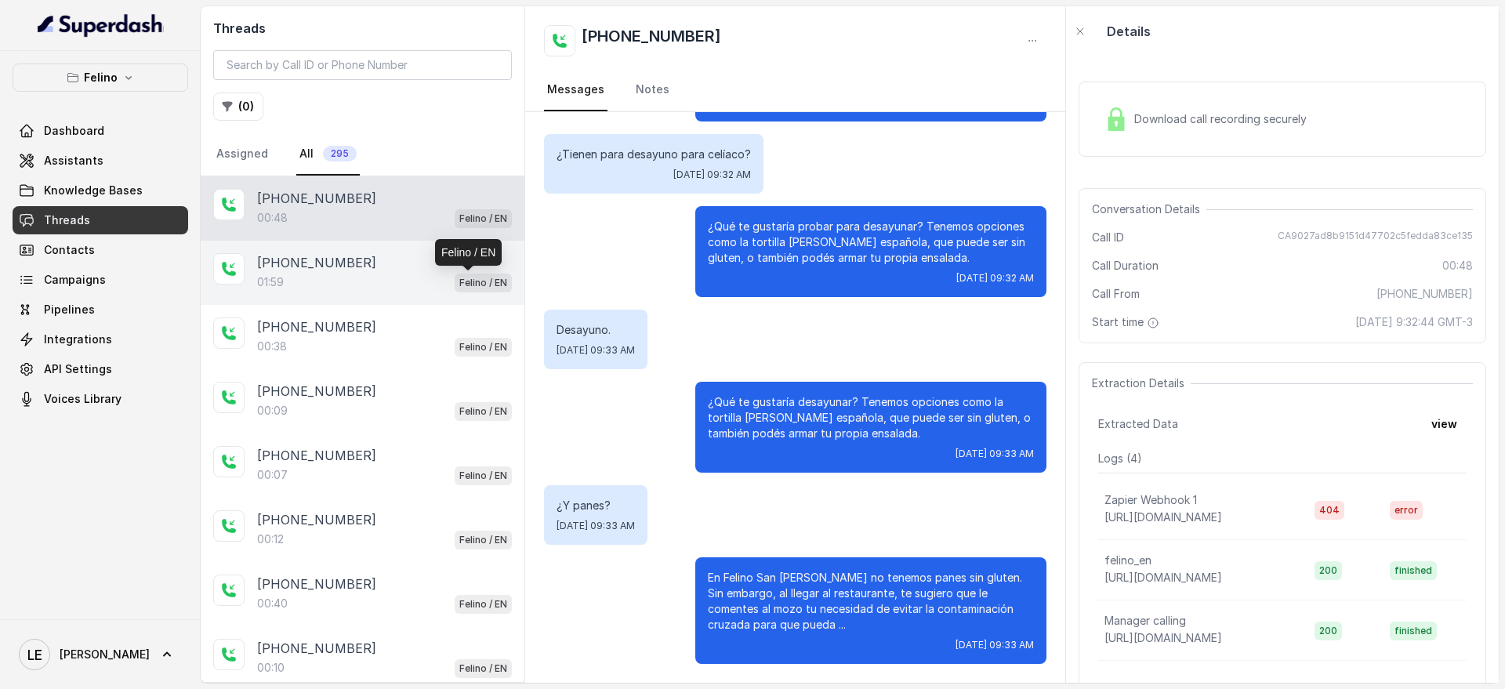
click at [475, 289] on p "Felino / EN" at bounding box center [483, 283] width 48 height 16
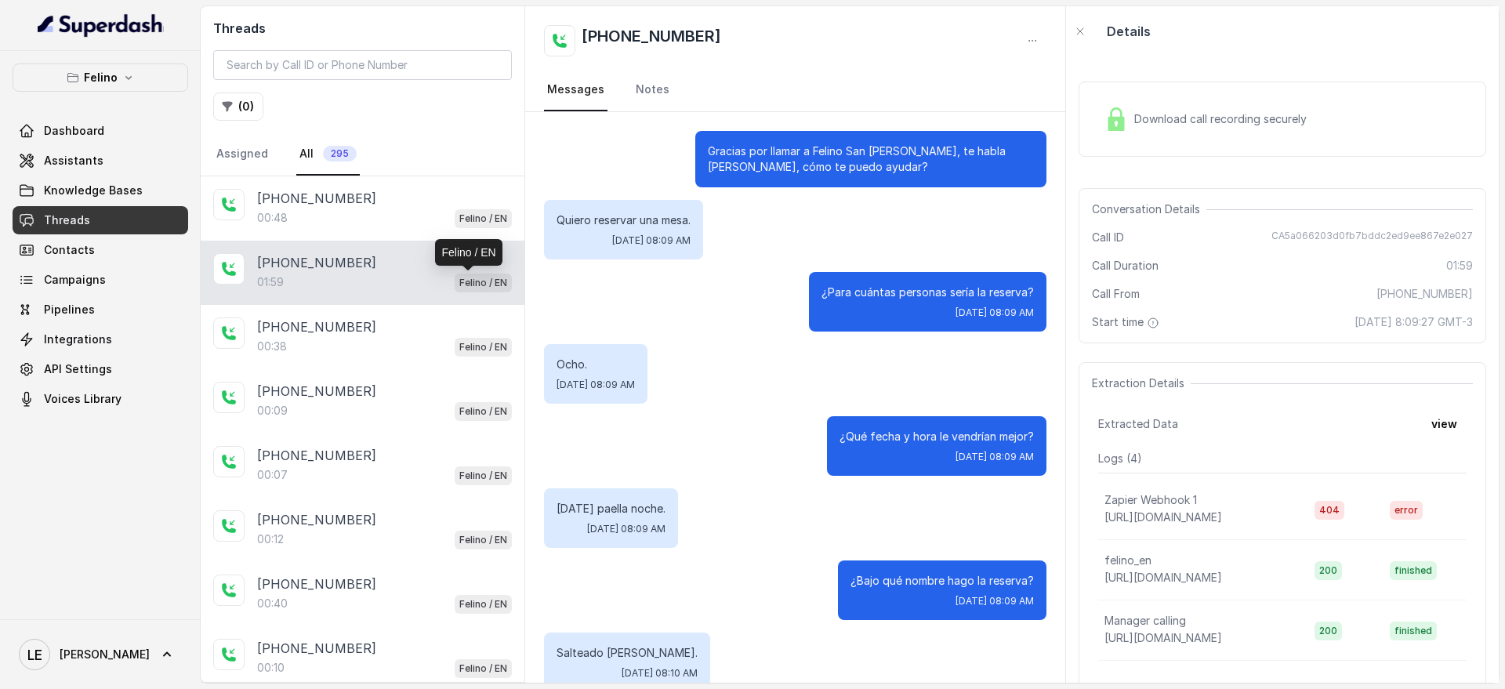
scroll to position [1211, 0]
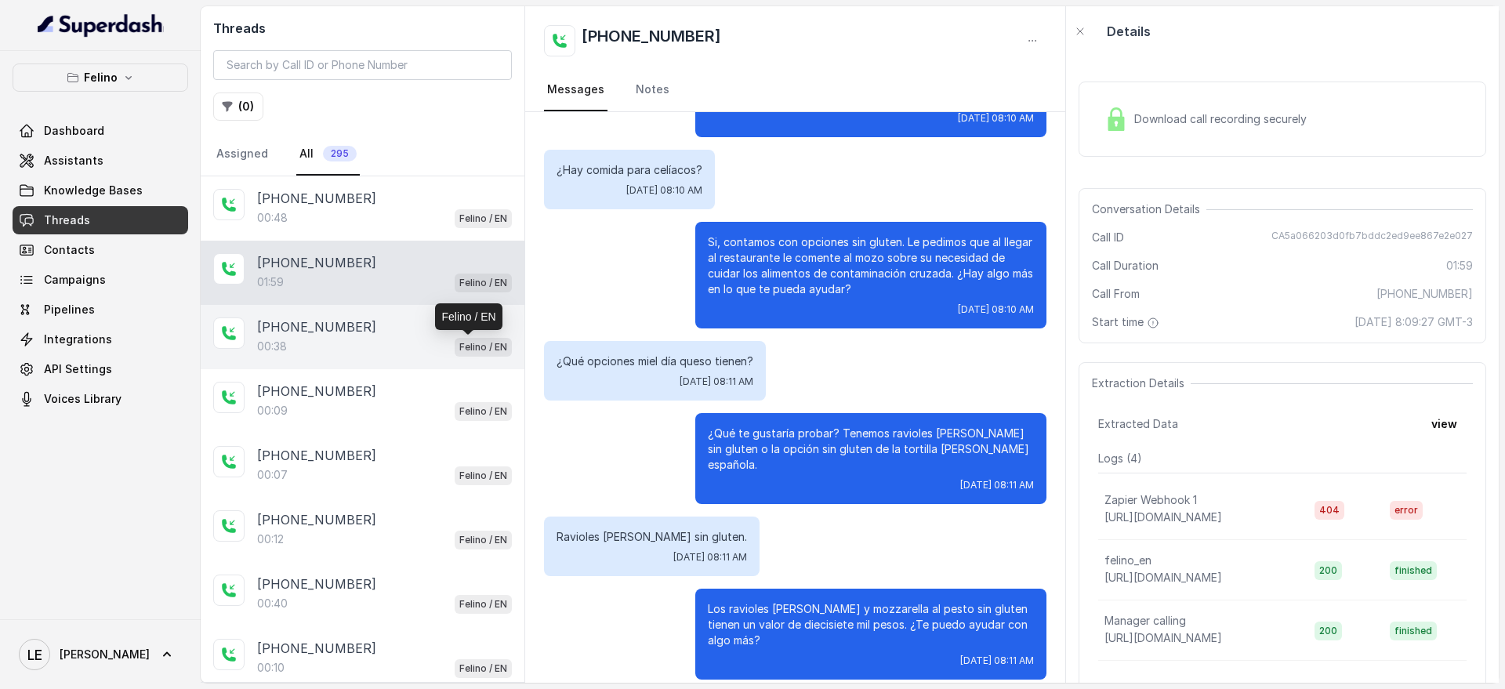
click at [491, 350] on p "Felino / EN" at bounding box center [483, 348] width 48 height 16
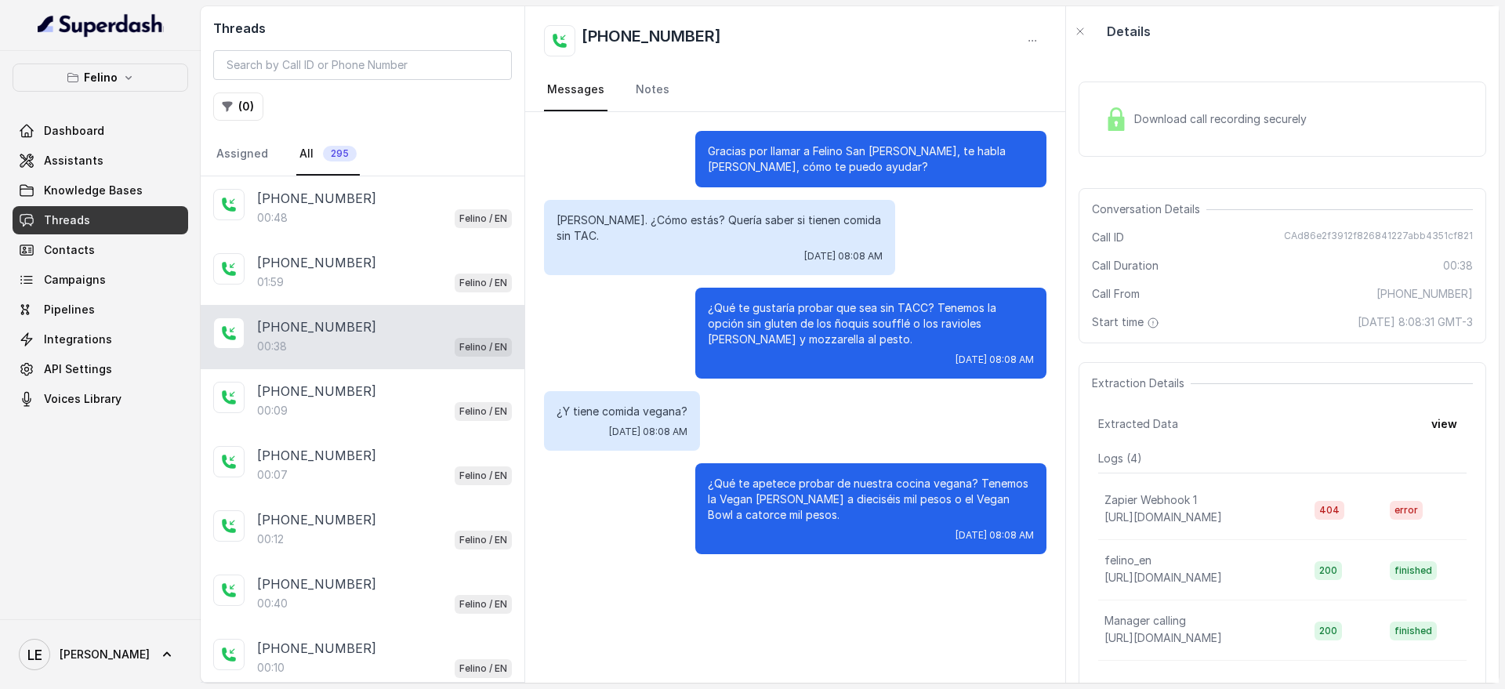
click at [489, 125] on div "Threads ( 0 ) Assigned All 295" at bounding box center [363, 91] width 324 height 170
click at [784, 5] on main "Threads ( 0 ) Assigned All 295 [PHONE_NUMBER]:48 Felino / EN [PHONE_NUMBER]:59 …" at bounding box center [752, 344] width 1505 height 689
